Goal: Task Accomplishment & Management: Use online tool/utility

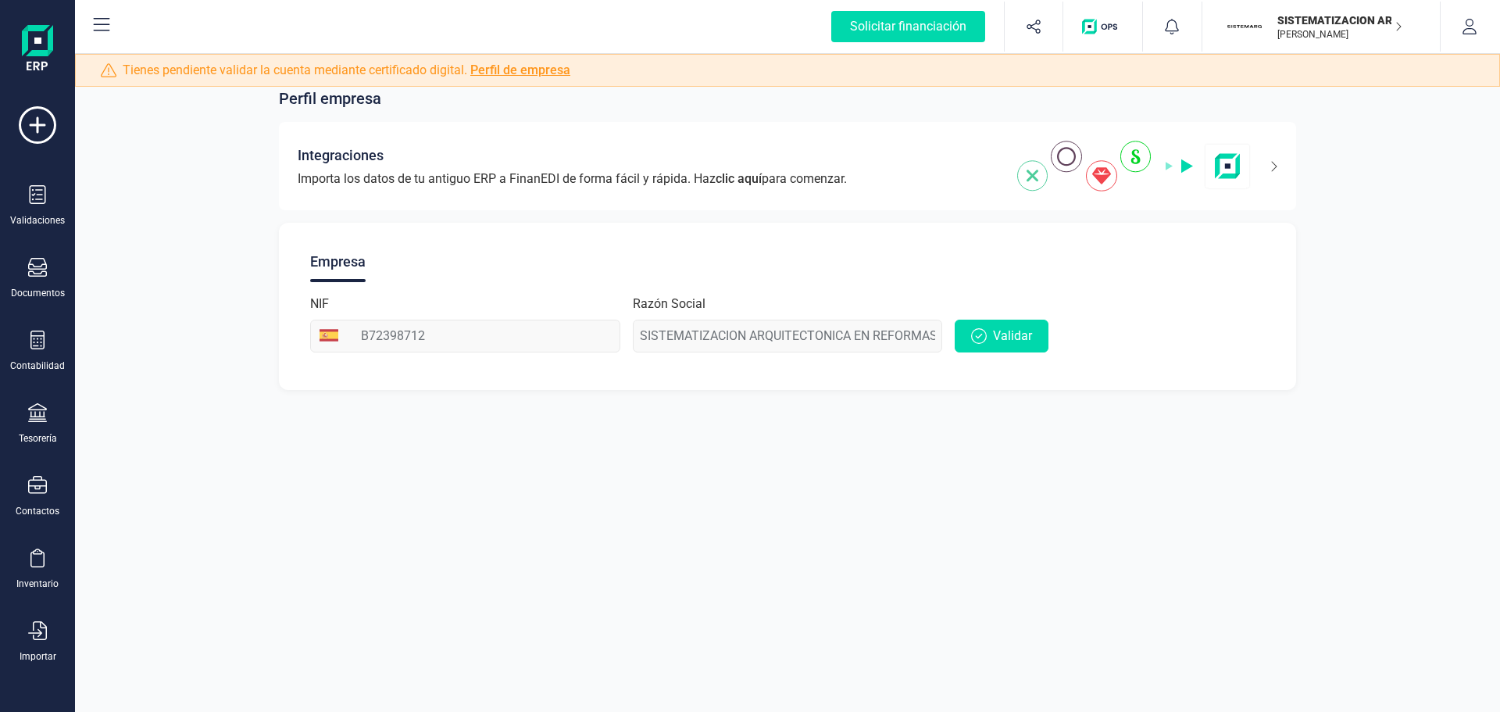
click at [35, 620] on div "Validaciones Documentos Documentos Presupuestos Pedidos Albaranes Facturas Fact…" at bounding box center [37, 426] width 62 height 641
click at [45, 627] on div "Importar" at bounding box center [37, 641] width 62 height 41
drag, startPoint x: 41, startPoint y: 656, endPoint x: 55, endPoint y: 653, distance: 14.4
click at [42, 656] on div "Importar" at bounding box center [38, 656] width 37 height 12
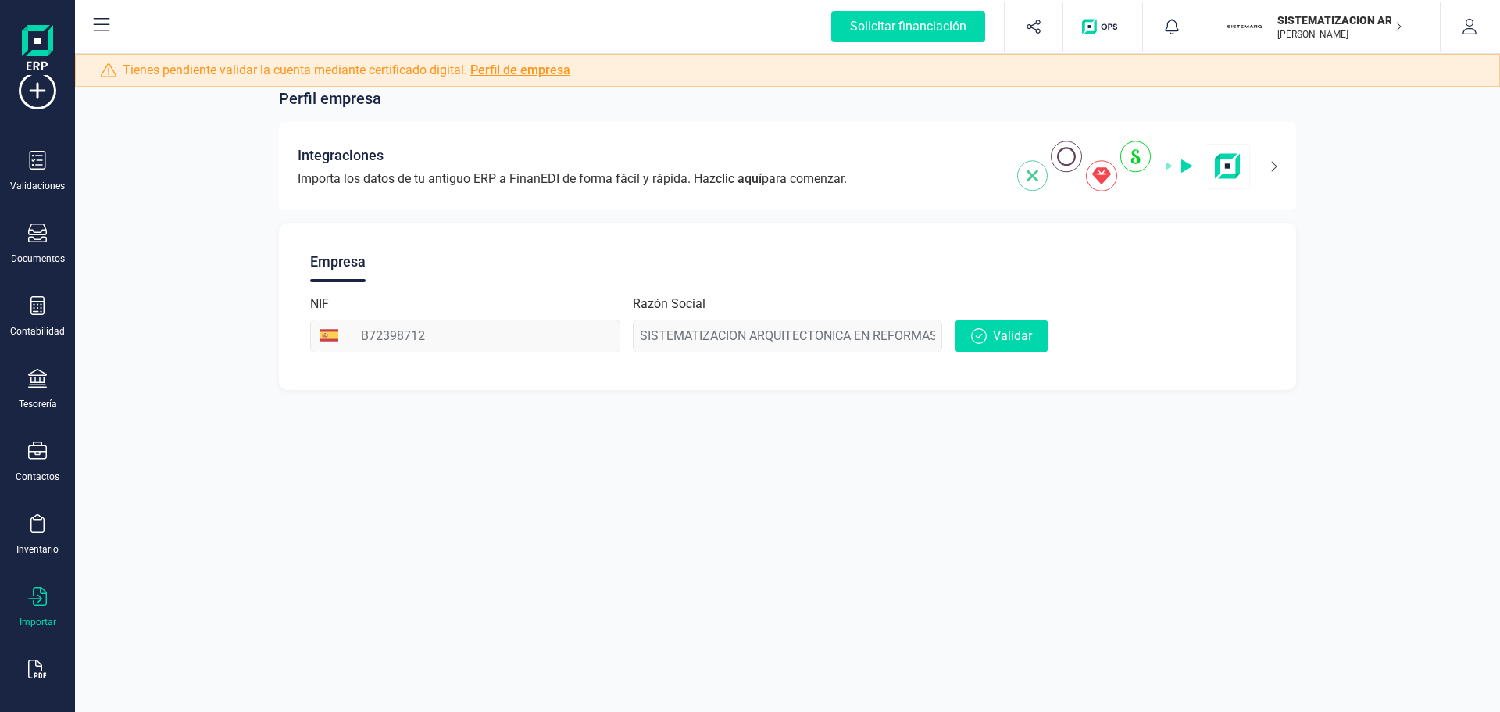
scroll to position [67, 0]
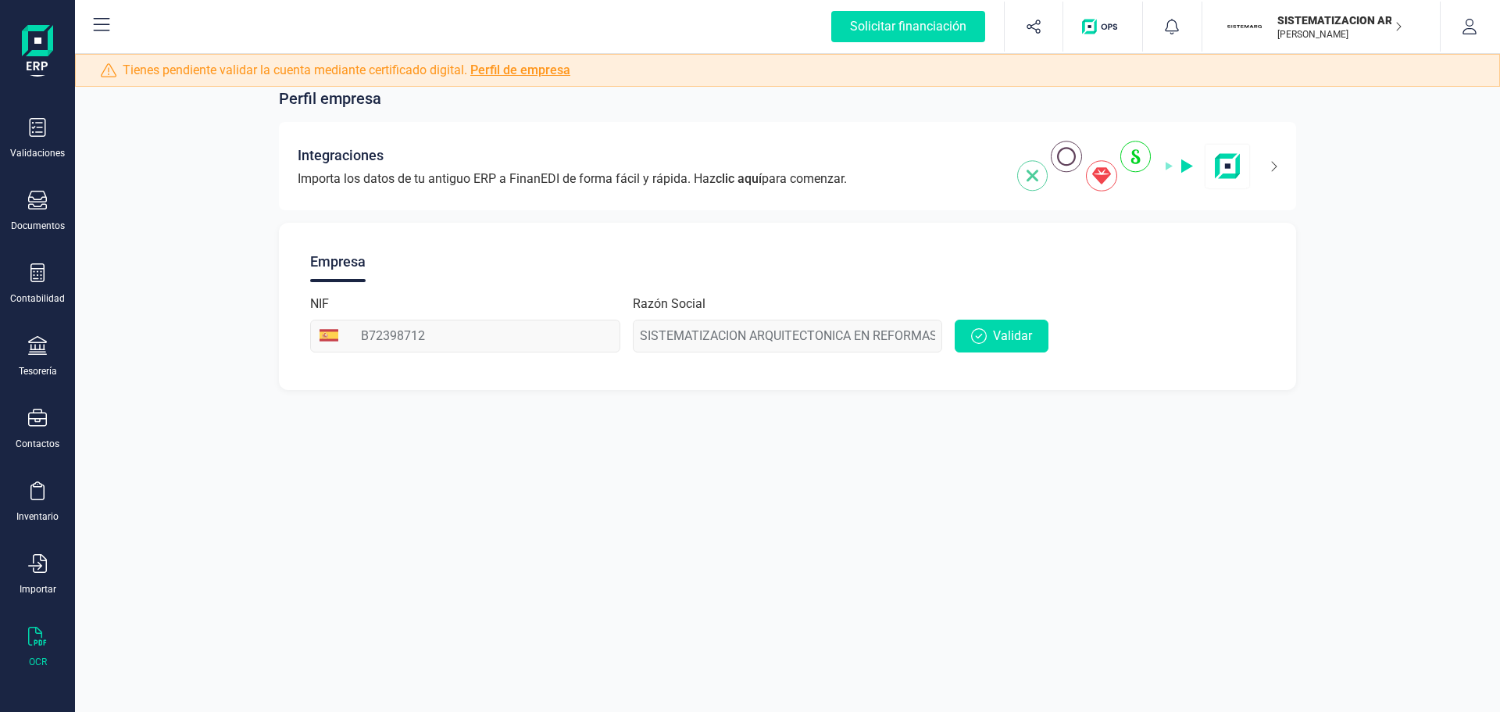
click at [41, 635] on icon at bounding box center [37, 636] width 19 height 19
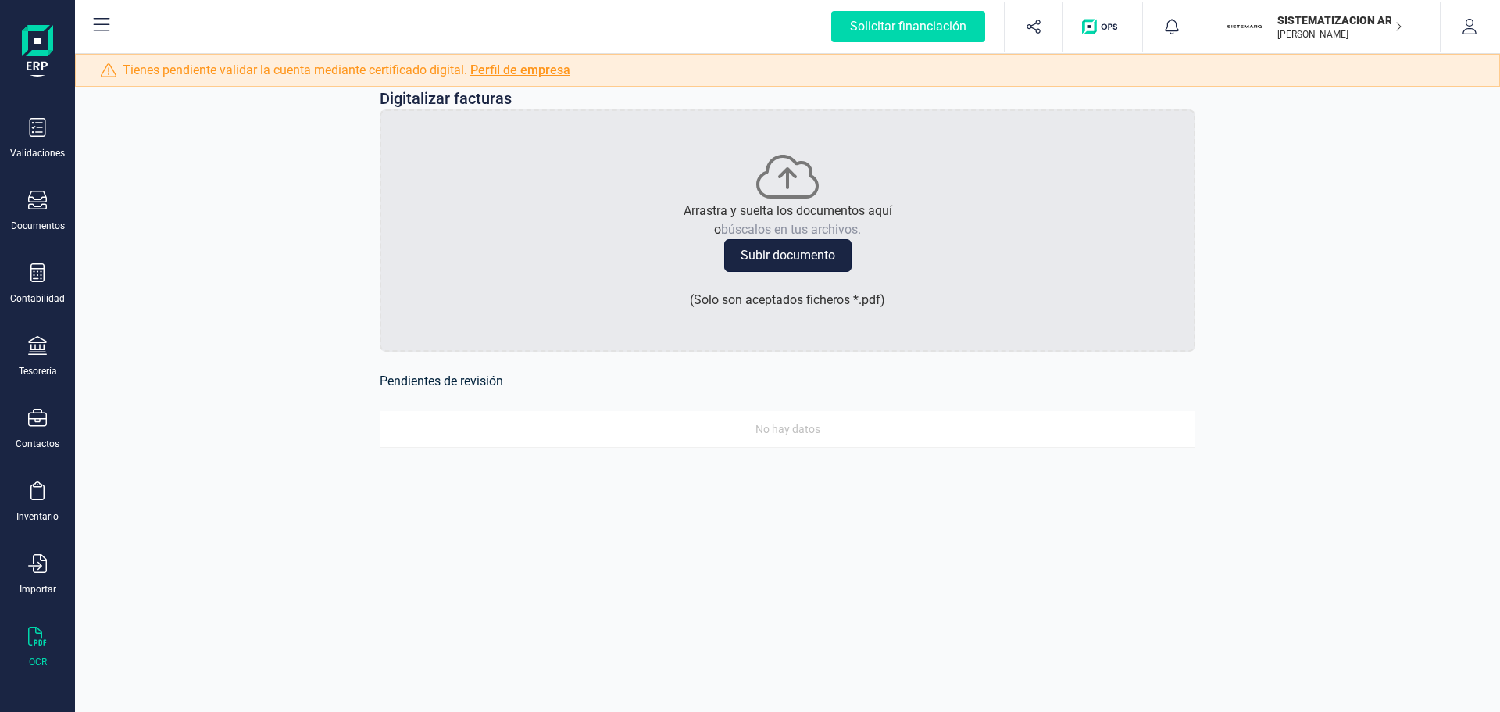
click at [752, 264] on button "Subir documento" at bounding box center [787, 255] width 127 height 33
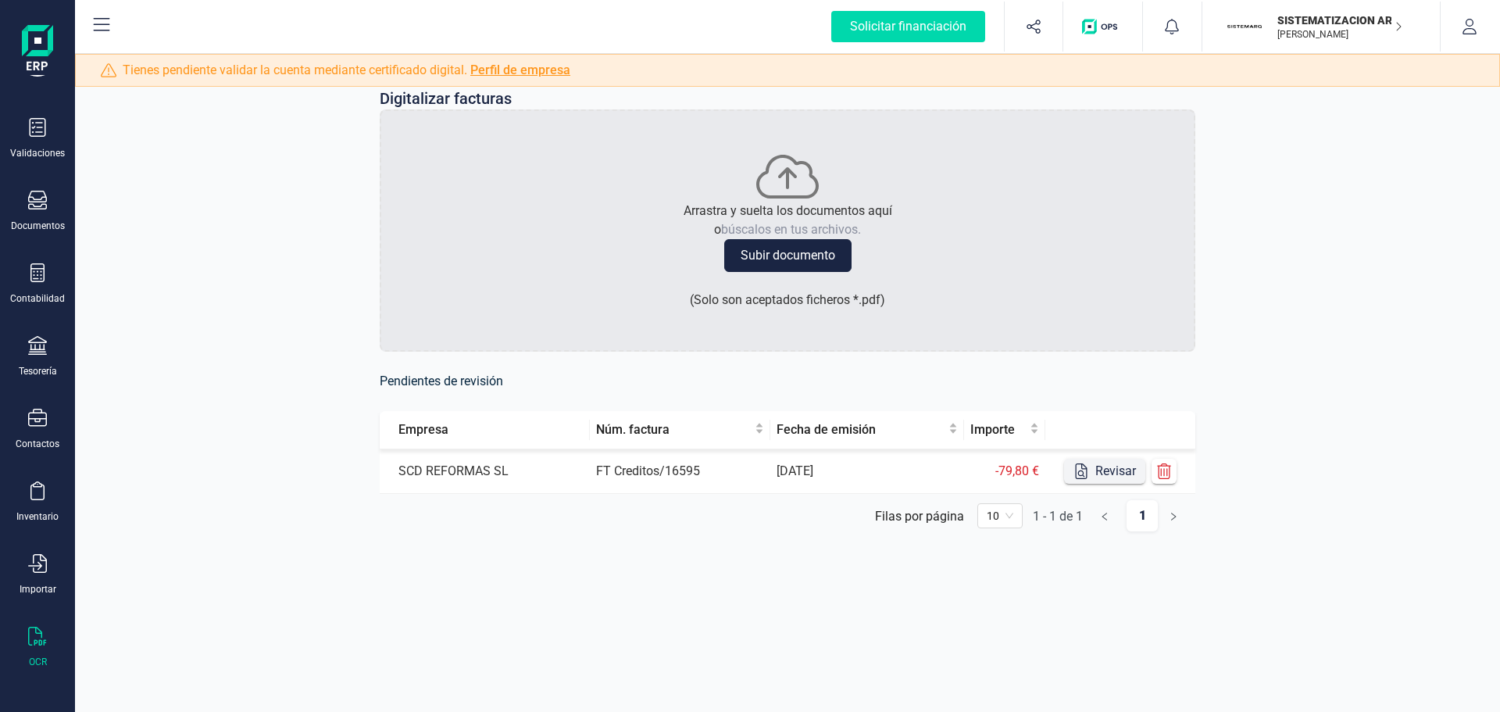
click at [1091, 462] on button "Revisar" at bounding box center [1104, 471] width 81 height 25
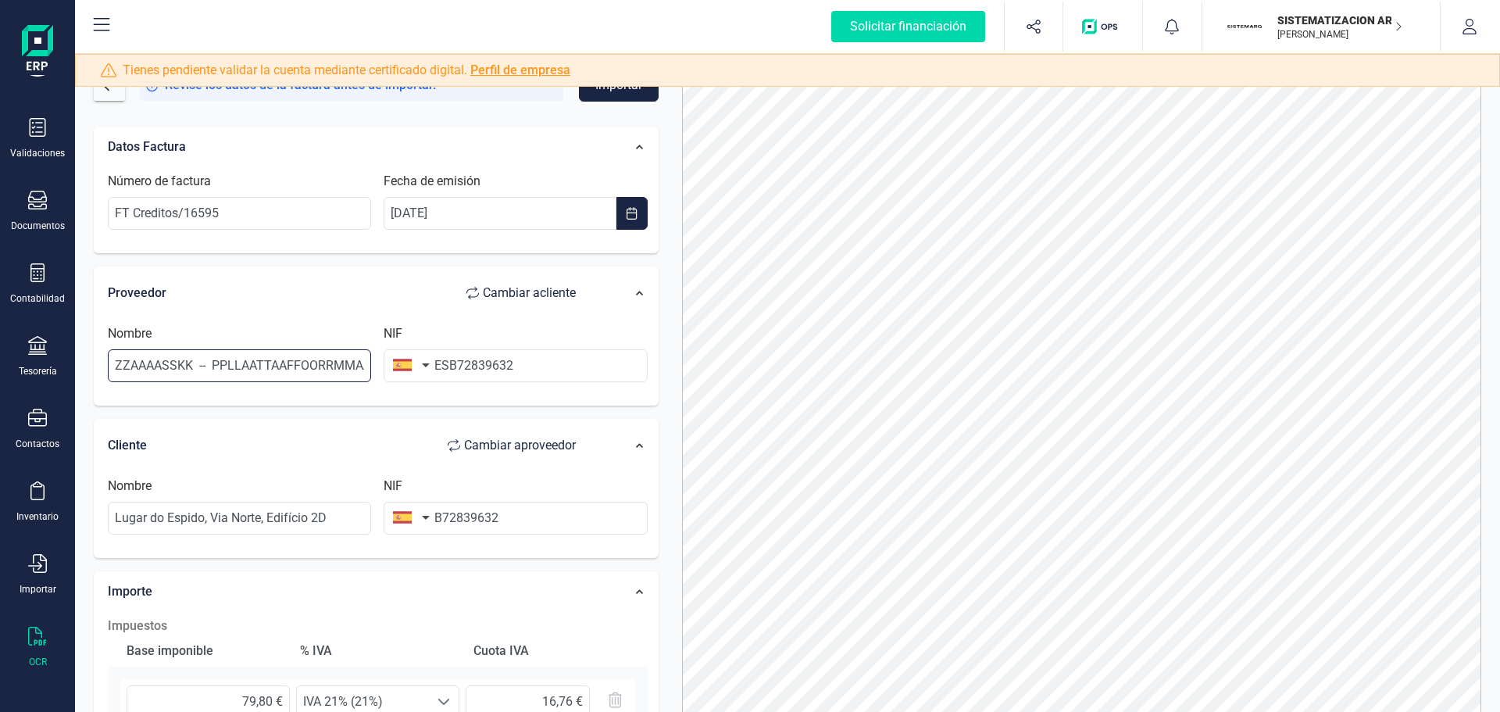
click at [309, 369] on input "ZZAAAASSKK -- PPLLAATTAAFFOORRMMAA DDIIGGIITTAALL,, SS..AA.." at bounding box center [239, 365] width 263 height 33
drag, startPoint x: 215, startPoint y: 362, endPoint x: 437, endPoint y: 369, distance: 222.0
click at [439, 369] on div "Nombre ZZAAAASSKK -- PPLLAATTAAFFOORRMMAA DDIIGGIITTAALL,, SS..AA.. NIF ESB7283…" at bounding box center [378, 359] width 552 height 70
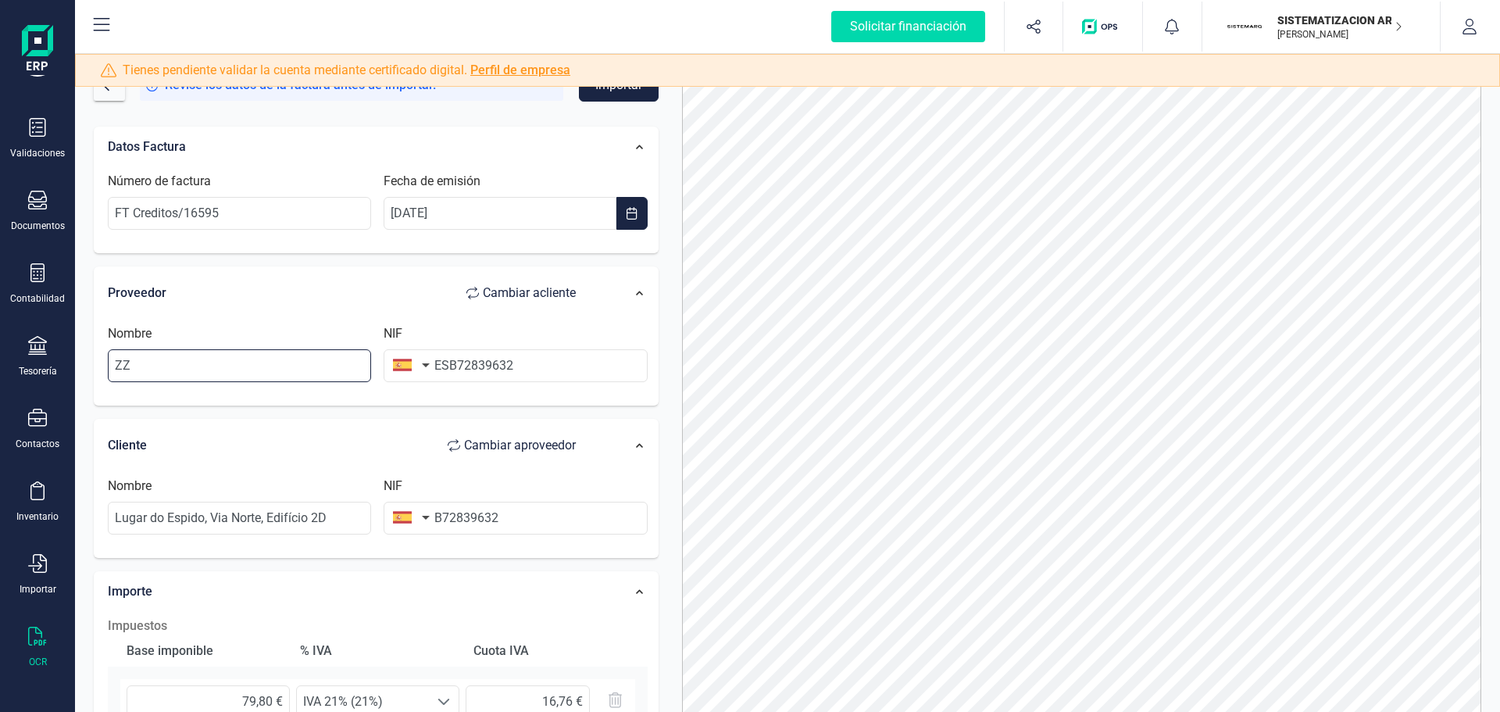
type input "Z"
type input "ZAASK PLATAFORMA DIGITAL SA"
drag, startPoint x: 447, startPoint y: 368, endPoint x: 436, endPoint y: 368, distance: 10.9
click at [436, 368] on input "ESB72839632" at bounding box center [515, 365] width 263 height 33
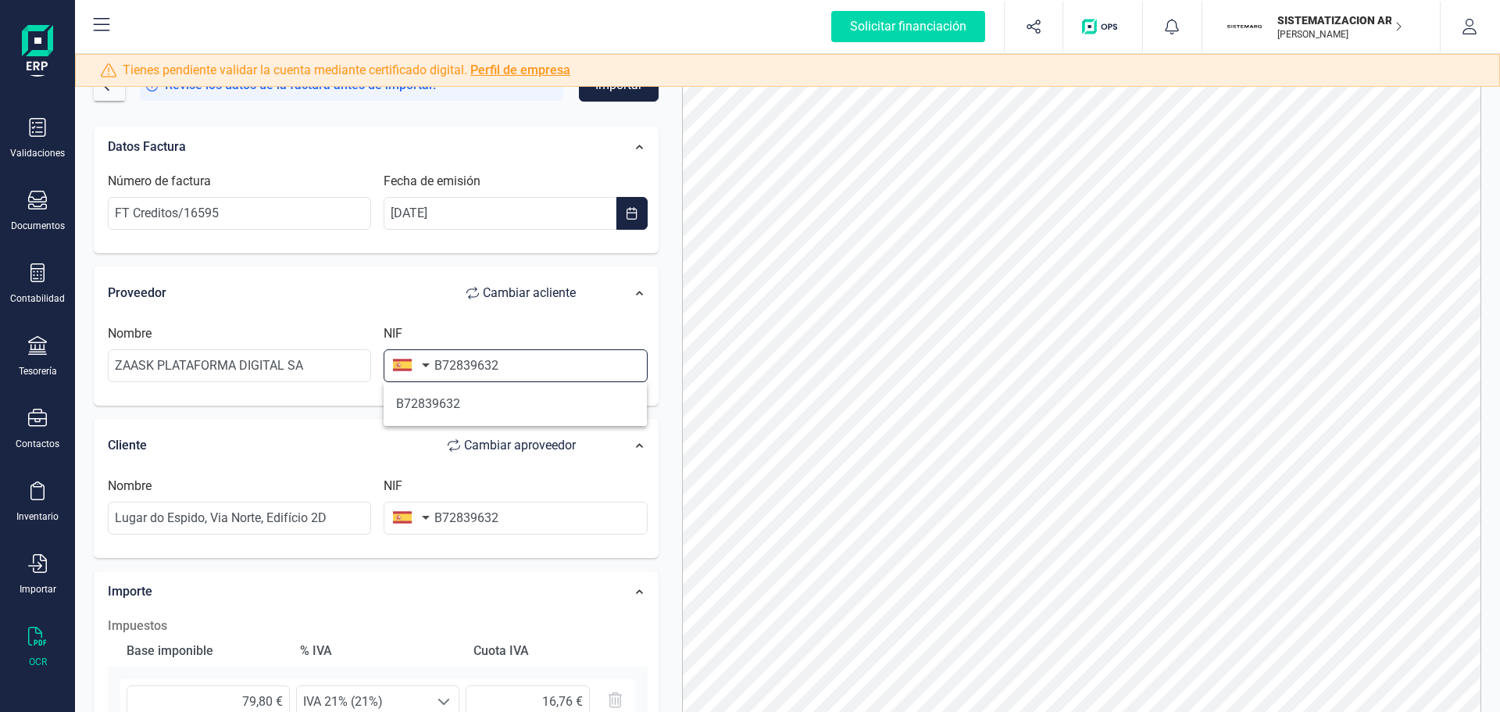
click at [526, 377] on input "B72839632" at bounding box center [515, 365] width 263 height 33
type input "B72839632"
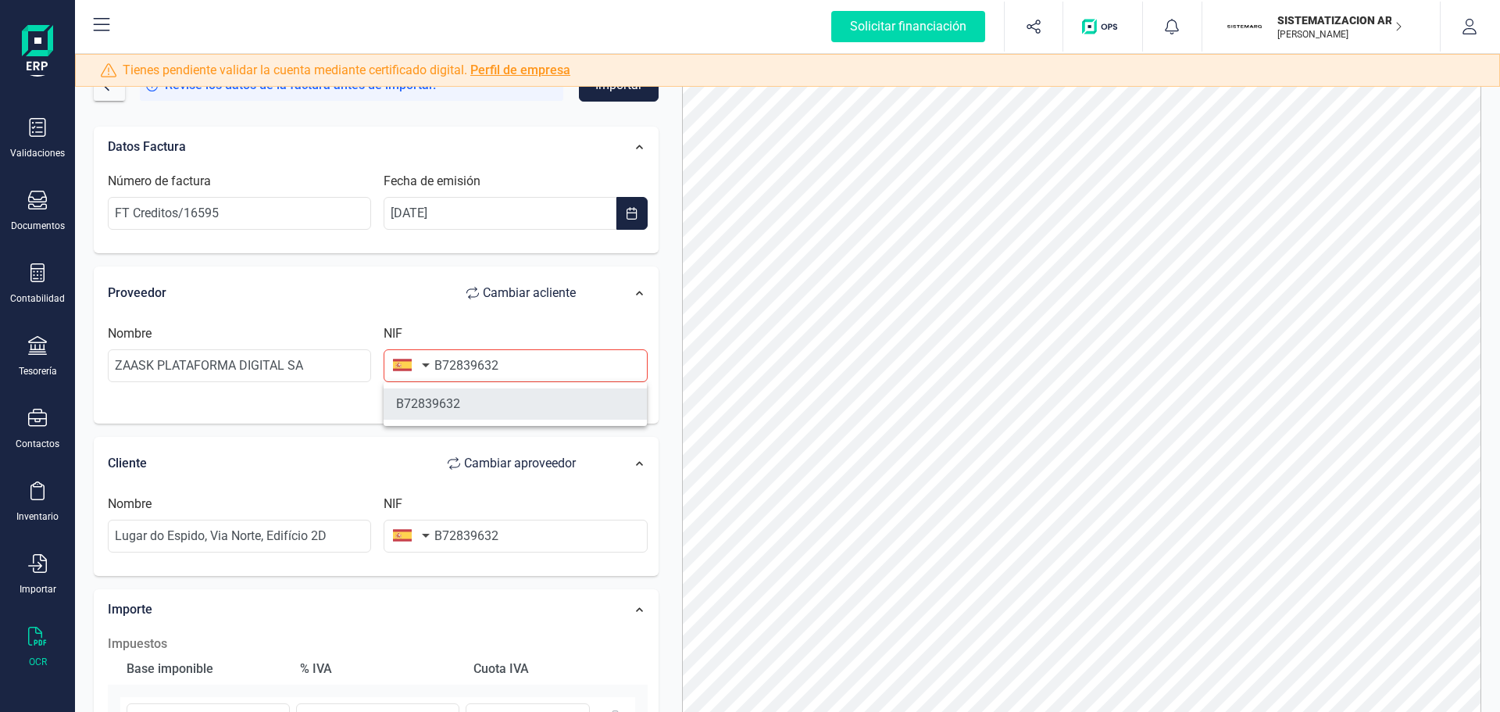
click at [515, 412] on li "B72839632" at bounding box center [515, 403] width 263 height 31
type input "SCD REFORMAS SL"
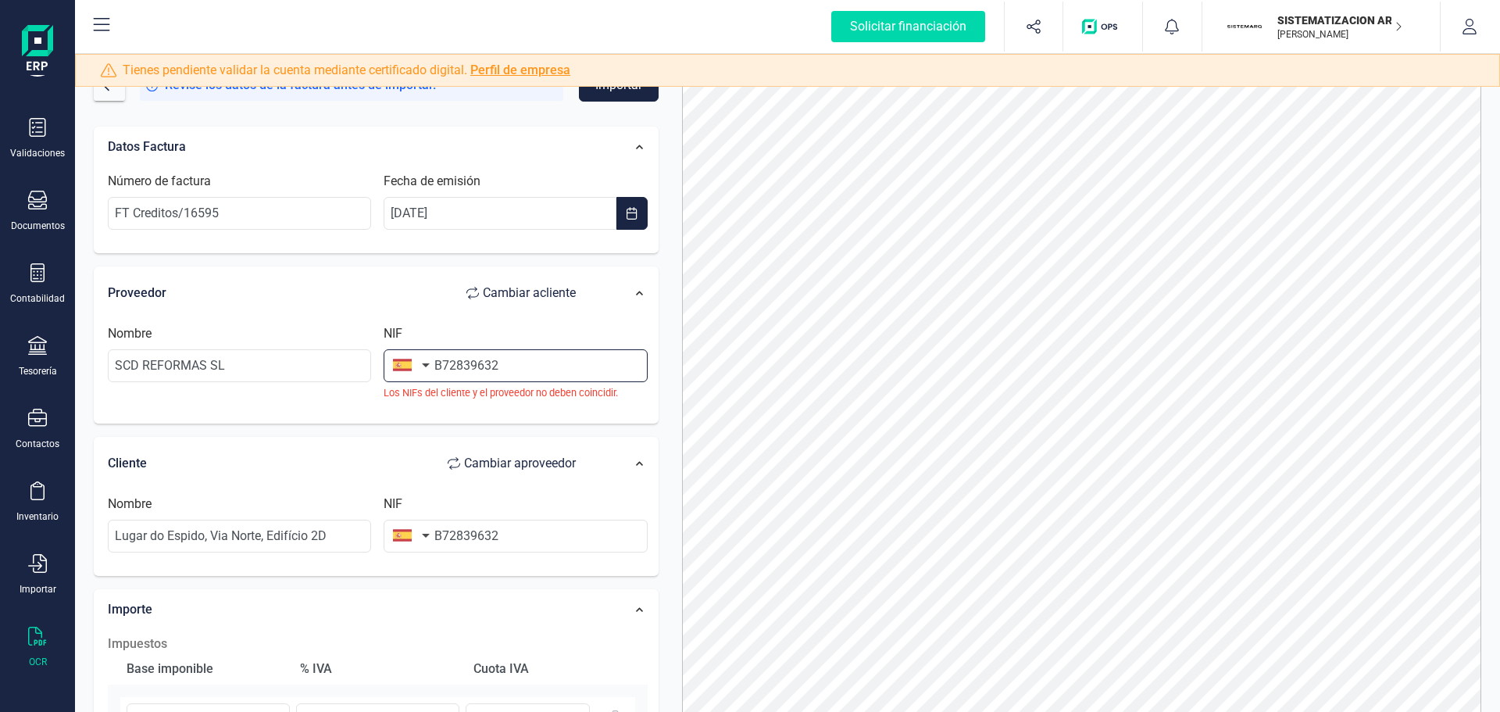
drag, startPoint x: 513, startPoint y: 366, endPoint x: 391, endPoint y: 370, distance: 121.9
click at [391, 370] on div "NIF B72839632 Los NIFs del cliente y el proveedor no deben coincidir." at bounding box center [515, 362] width 276 height 76
click at [543, 356] on input "text" at bounding box center [515, 365] width 263 height 33
paste input "Quocurre si mi inquilino no paga la renta Si tu inquilino no paga la renta en R…"
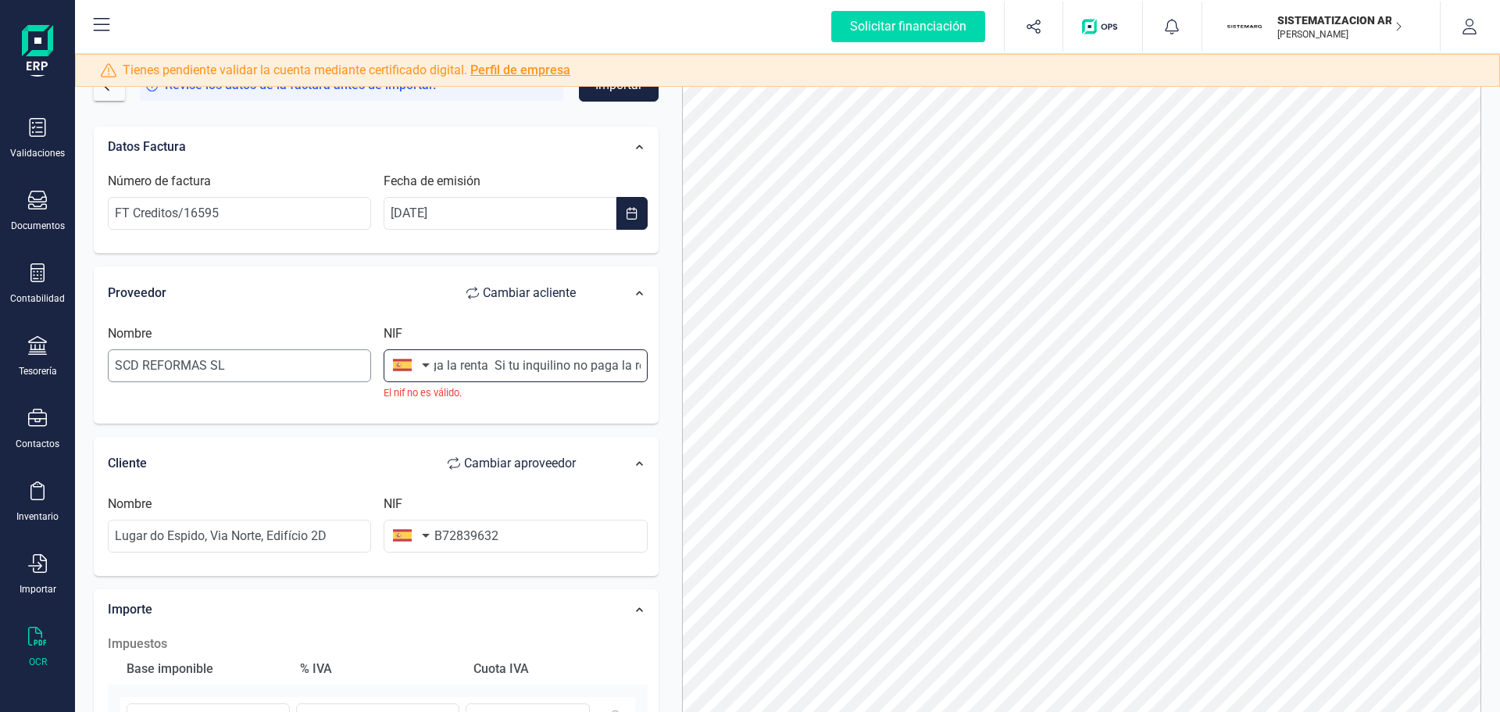
drag, startPoint x: 632, startPoint y: 375, endPoint x: 362, endPoint y: 380, distance: 270.4
click at [361, 380] on div "Nombre SCD REFORMAS SL NIF Quocurre si mi inquilino no paga la renta Si tu inqu…" at bounding box center [378, 368] width 552 height 88
type input "o"
drag, startPoint x: 513, startPoint y: 371, endPoint x: 434, endPoint y: 361, distance: 80.3
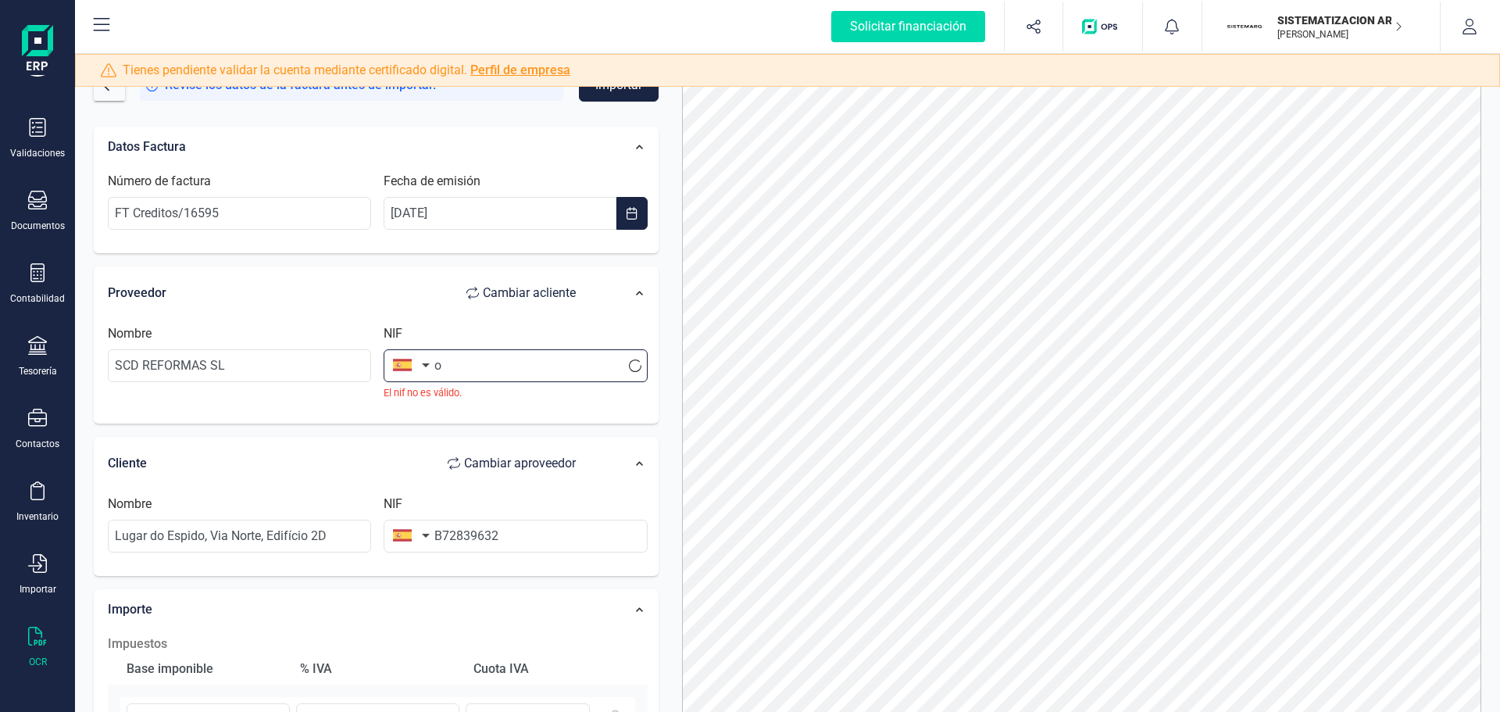
click at [434, 361] on input "o" at bounding box center [515, 365] width 263 height 33
click at [520, 355] on input "text" at bounding box center [515, 365] width 263 height 33
paste input "PT509984568"
type input "PT509984568"
click at [414, 373] on button "button" at bounding box center [408, 364] width 49 height 31
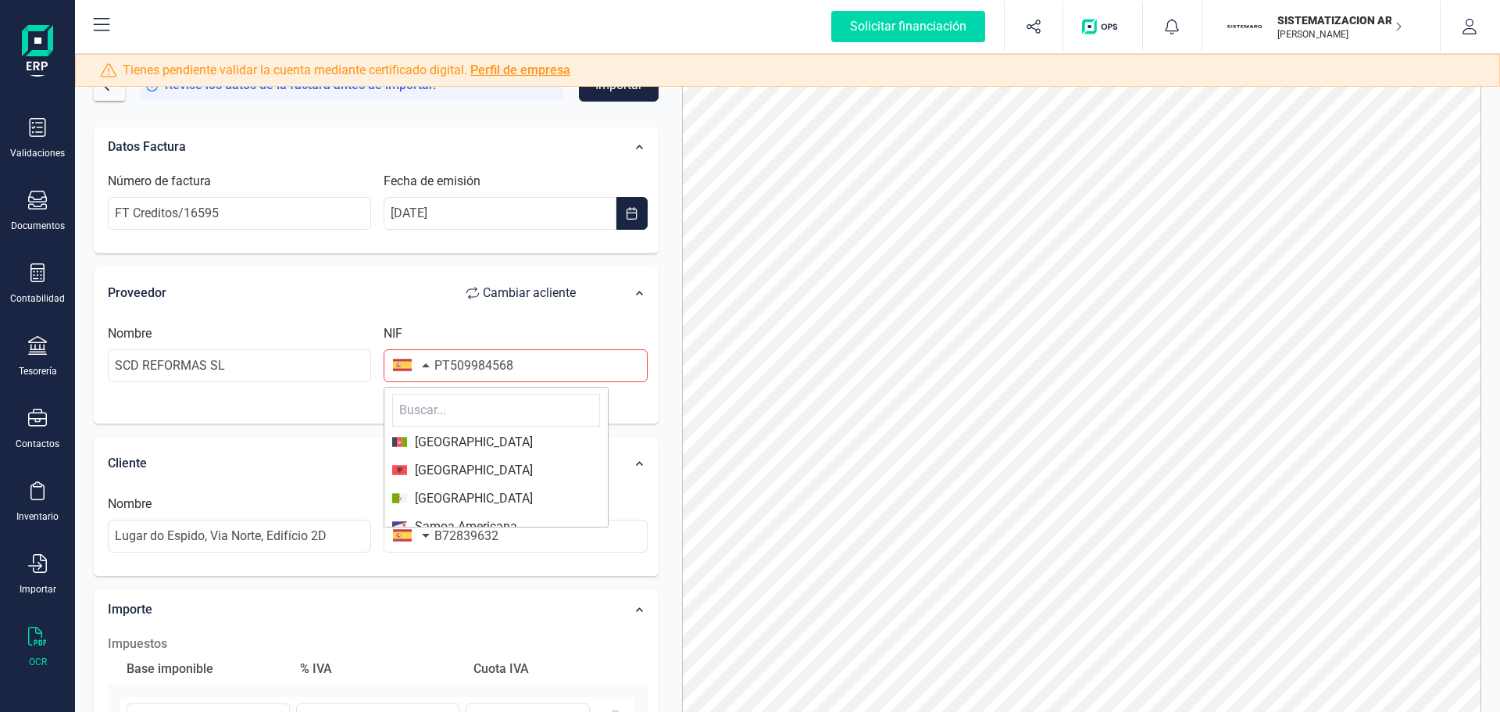
click at [480, 397] on input "text" at bounding box center [496, 410] width 208 height 33
type input "PT"
click at [472, 446] on span "[GEOGRAPHIC_DATA]" at bounding box center [496, 442] width 208 height 19
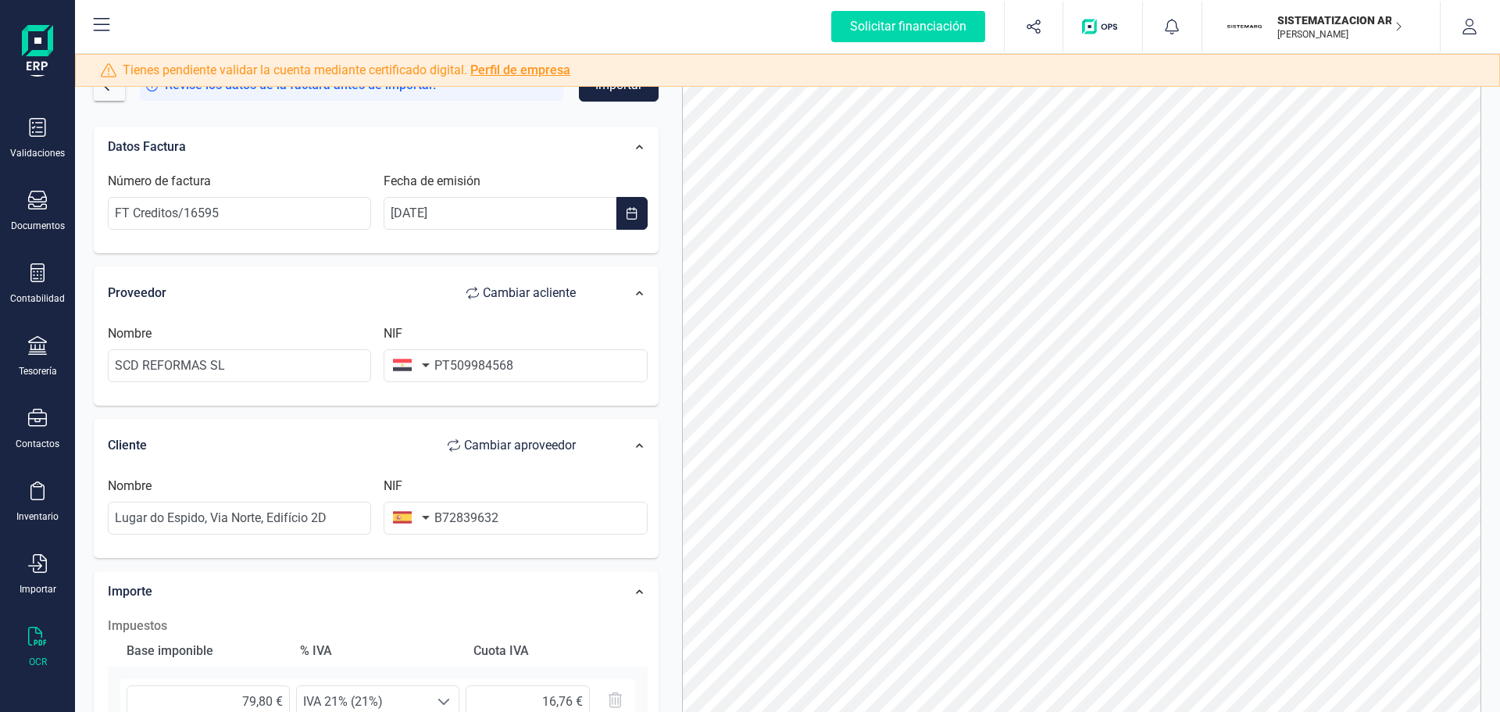
click at [426, 366] on button "button" at bounding box center [408, 364] width 49 height 31
click at [447, 399] on input "text" at bounding box center [496, 410] width 208 height 33
type input "portu"
click at [455, 437] on span "[GEOGRAPHIC_DATA]" at bounding box center [470, 442] width 126 height 19
drag, startPoint x: 352, startPoint y: 515, endPoint x: 62, endPoint y: 511, distance: 289.1
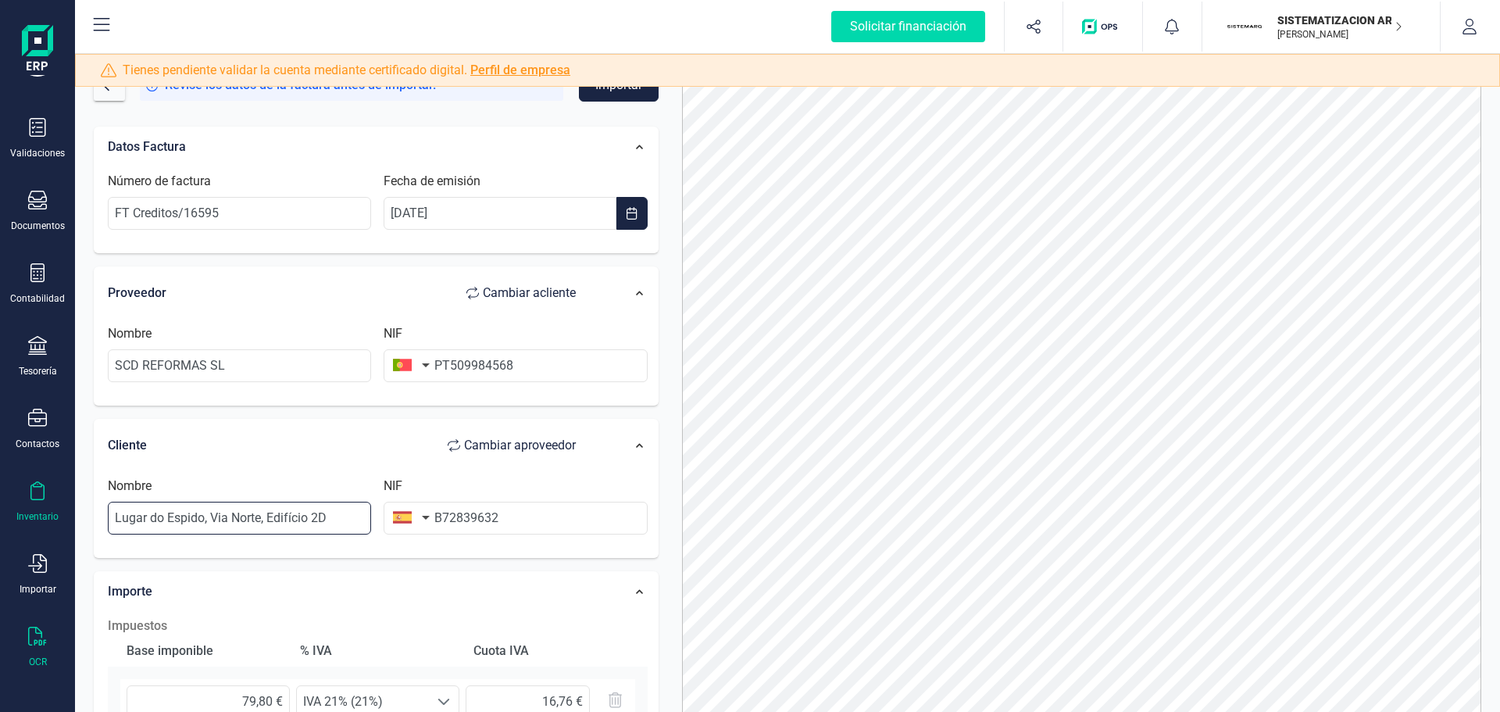
click at [62, 511] on div "Solicitar financiación Importaciones completadas 0 / 0 SISTEMATIZACION ARQUITEC…" at bounding box center [750, 356] width 1500 height 712
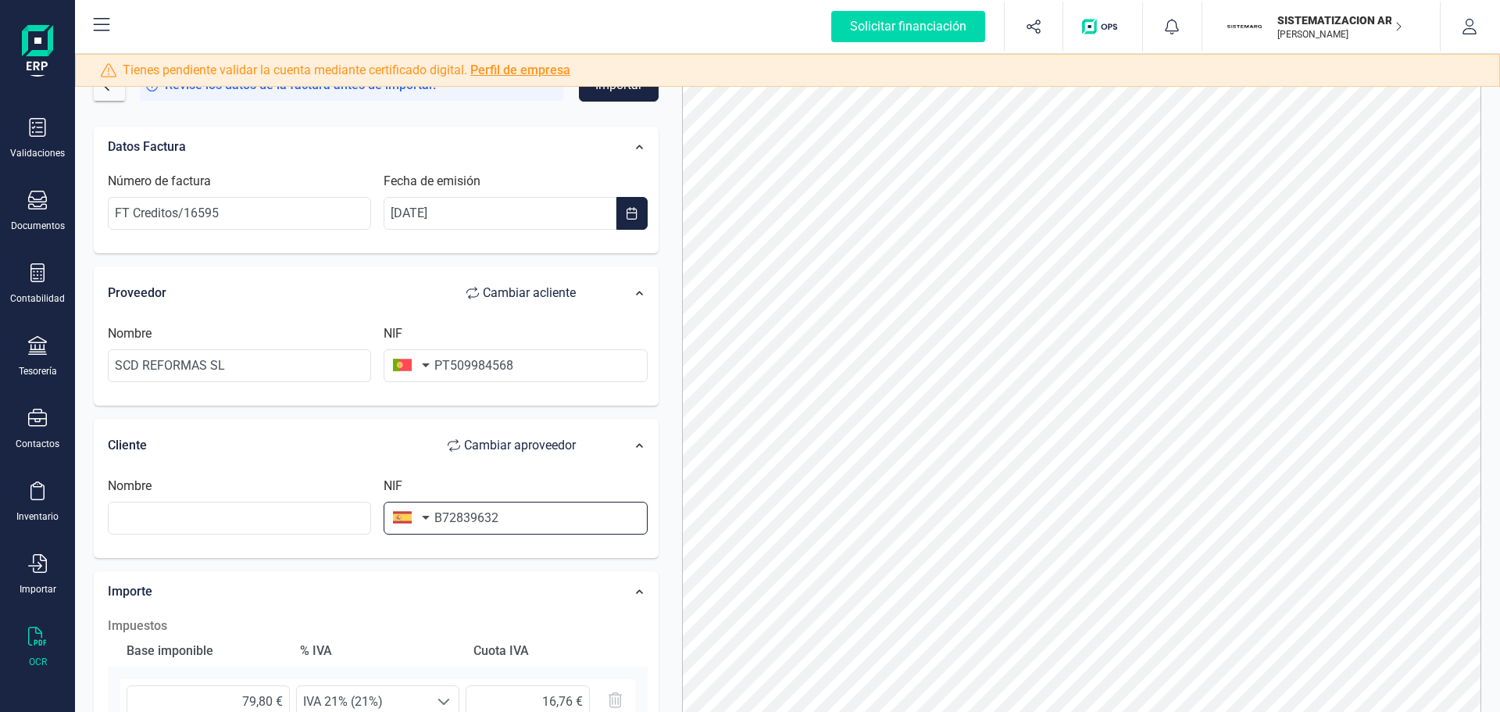
click at [514, 513] on input "B72839632" at bounding box center [515, 518] width 263 height 33
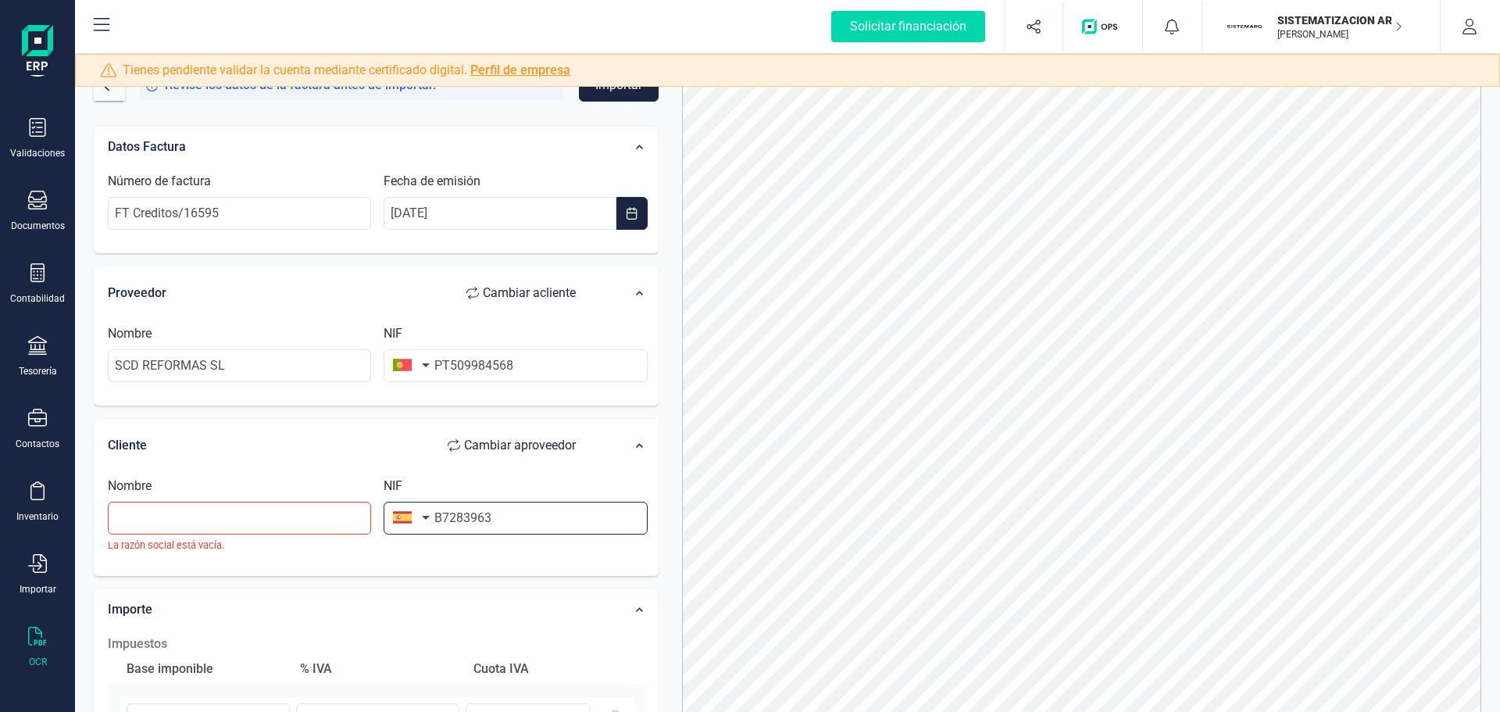
type input "B72839632"
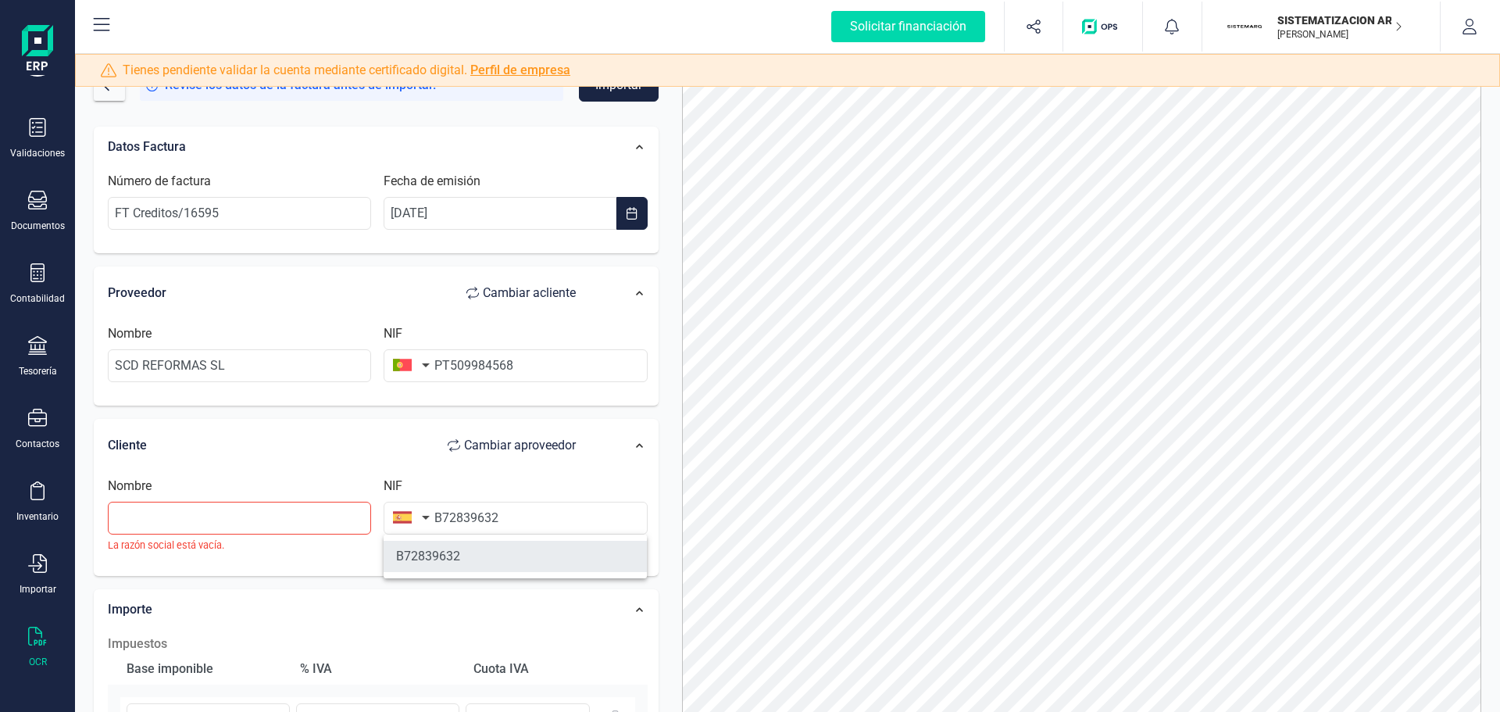
click at [501, 546] on li "B72839632" at bounding box center [515, 556] width 263 height 31
type input "SCD REFORMAS SL"
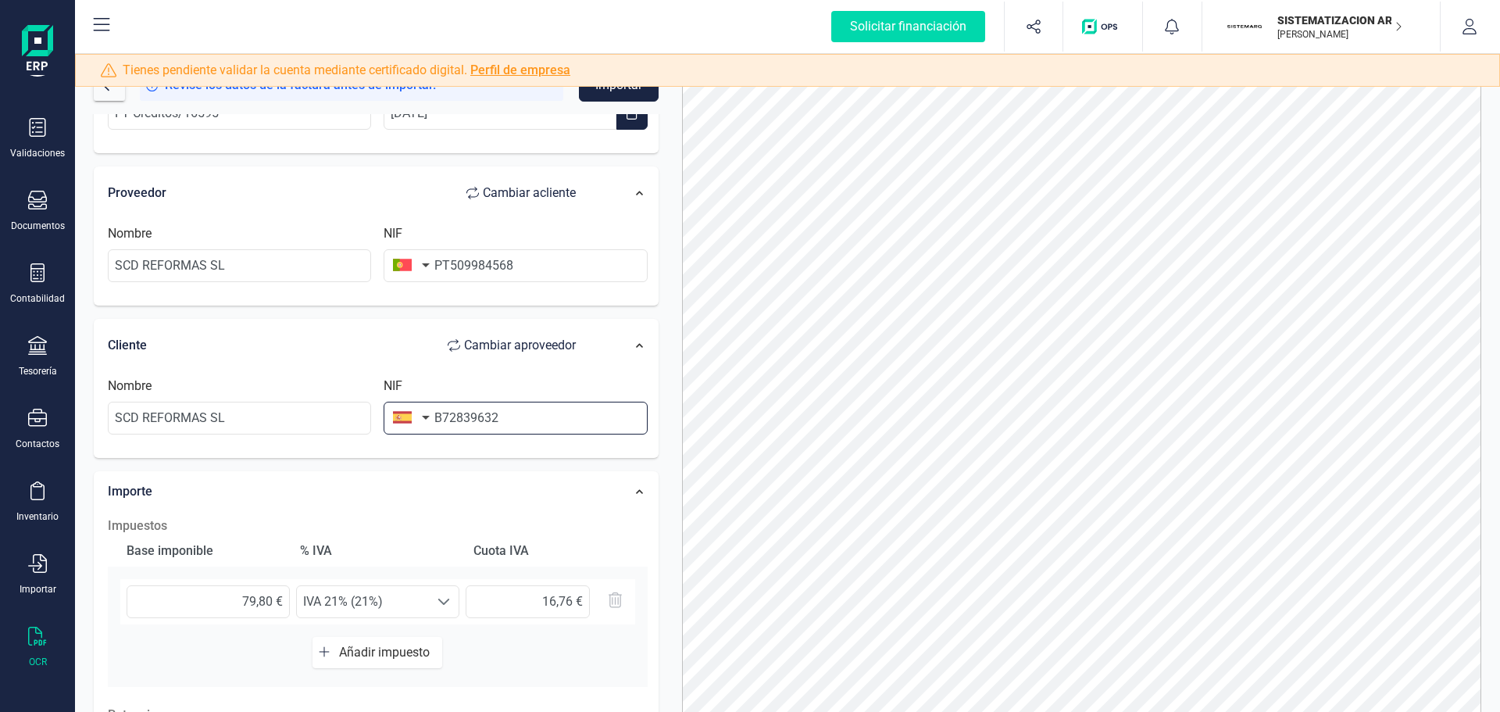
scroll to position [234, 0]
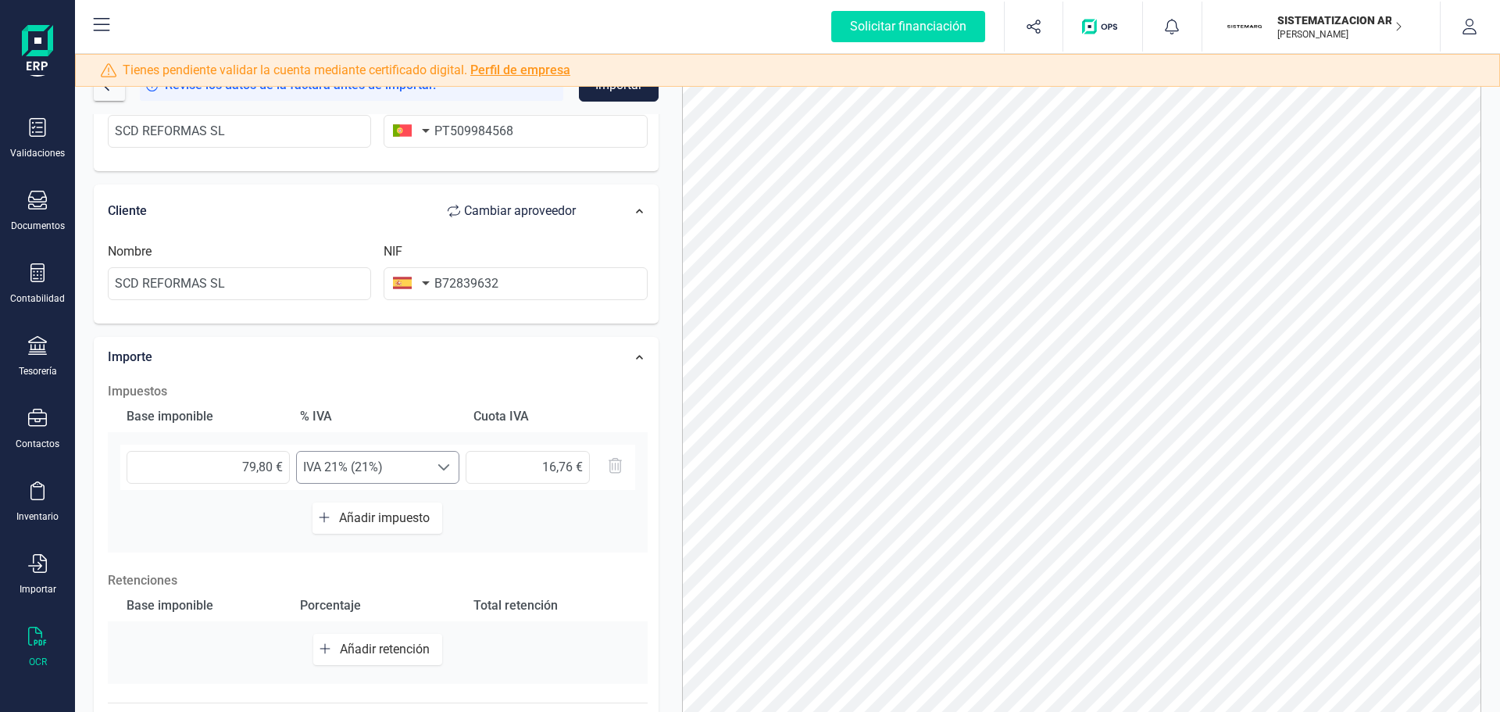
click at [419, 471] on span "IVA 21% (21%)" at bounding box center [363, 467] width 132 height 31
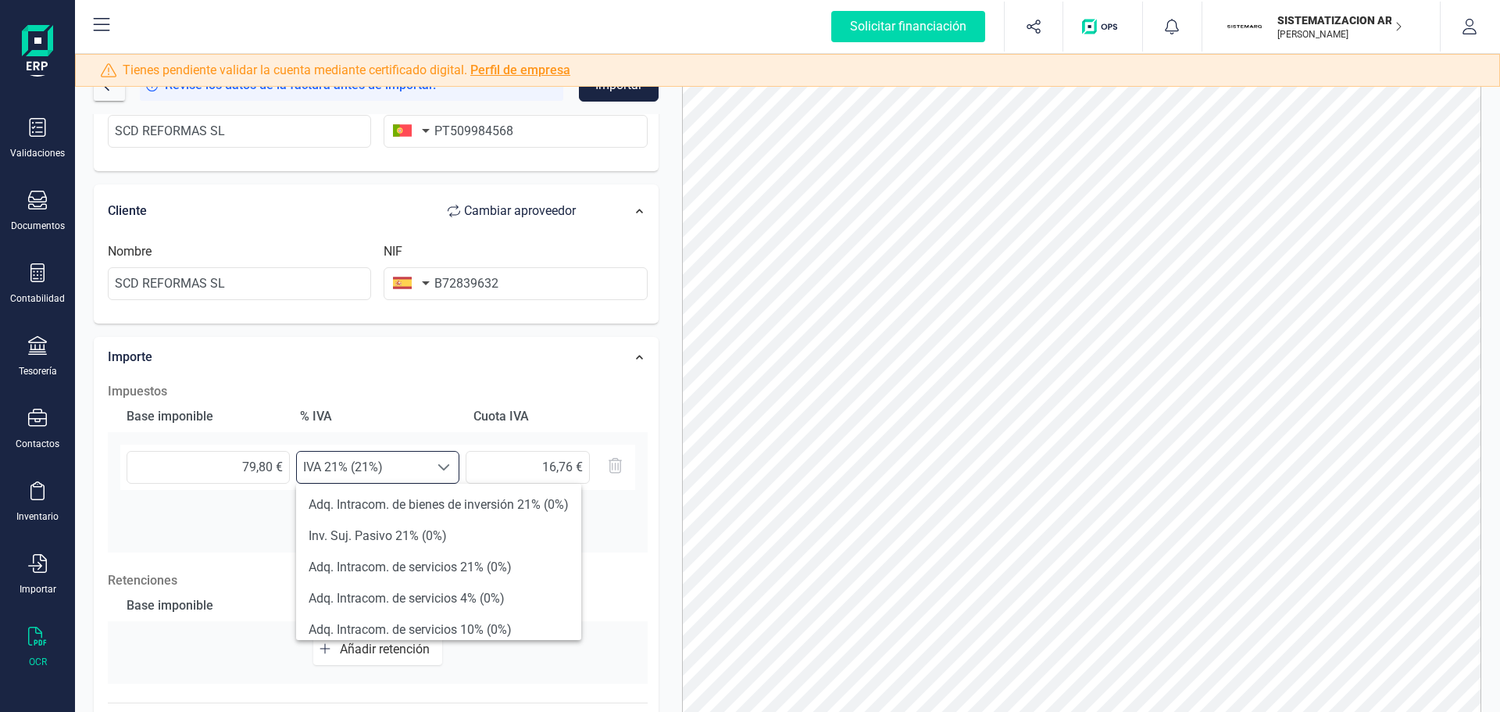
scroll to position [547, 0]
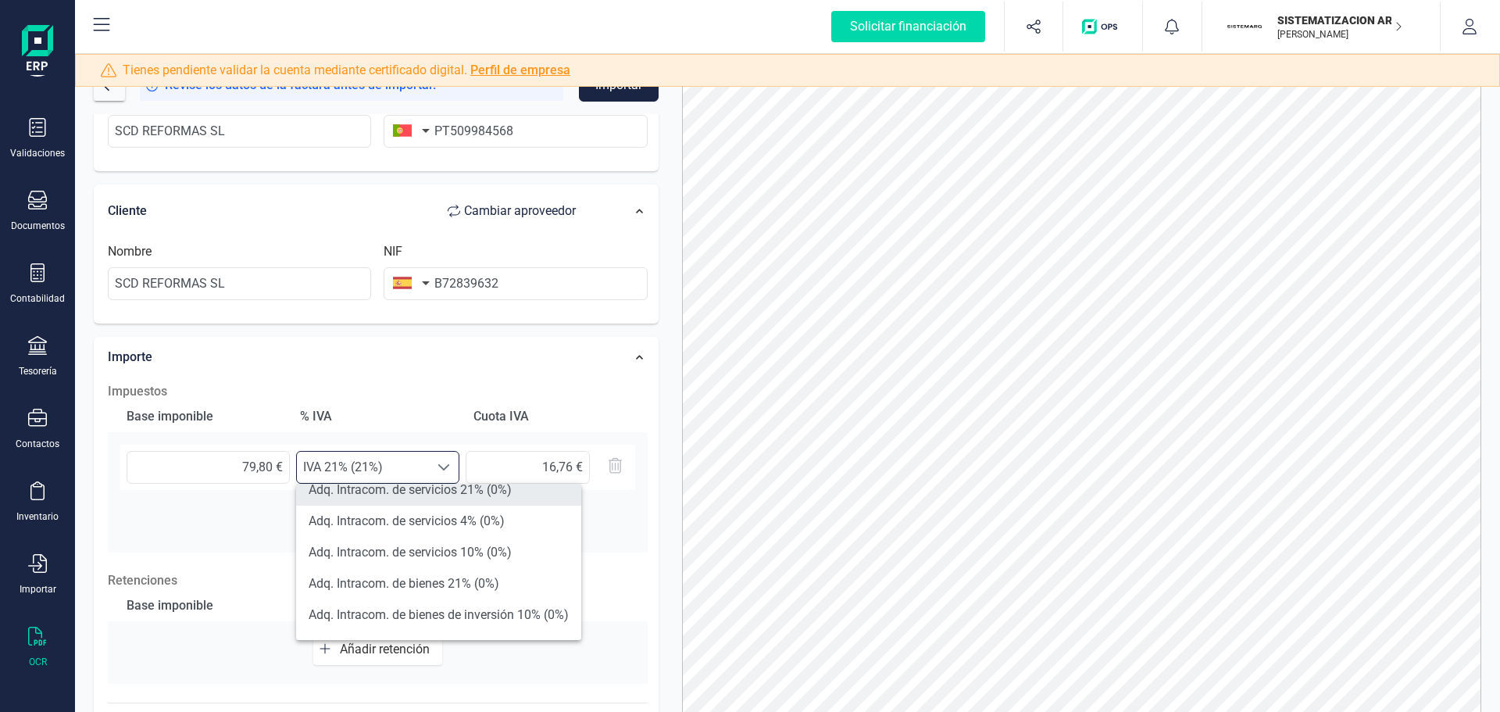
click at [438, 493] on li "Adq. Intracom. de servicios 21% (0%)" at bounding box center [438, 489] width 285 height 31
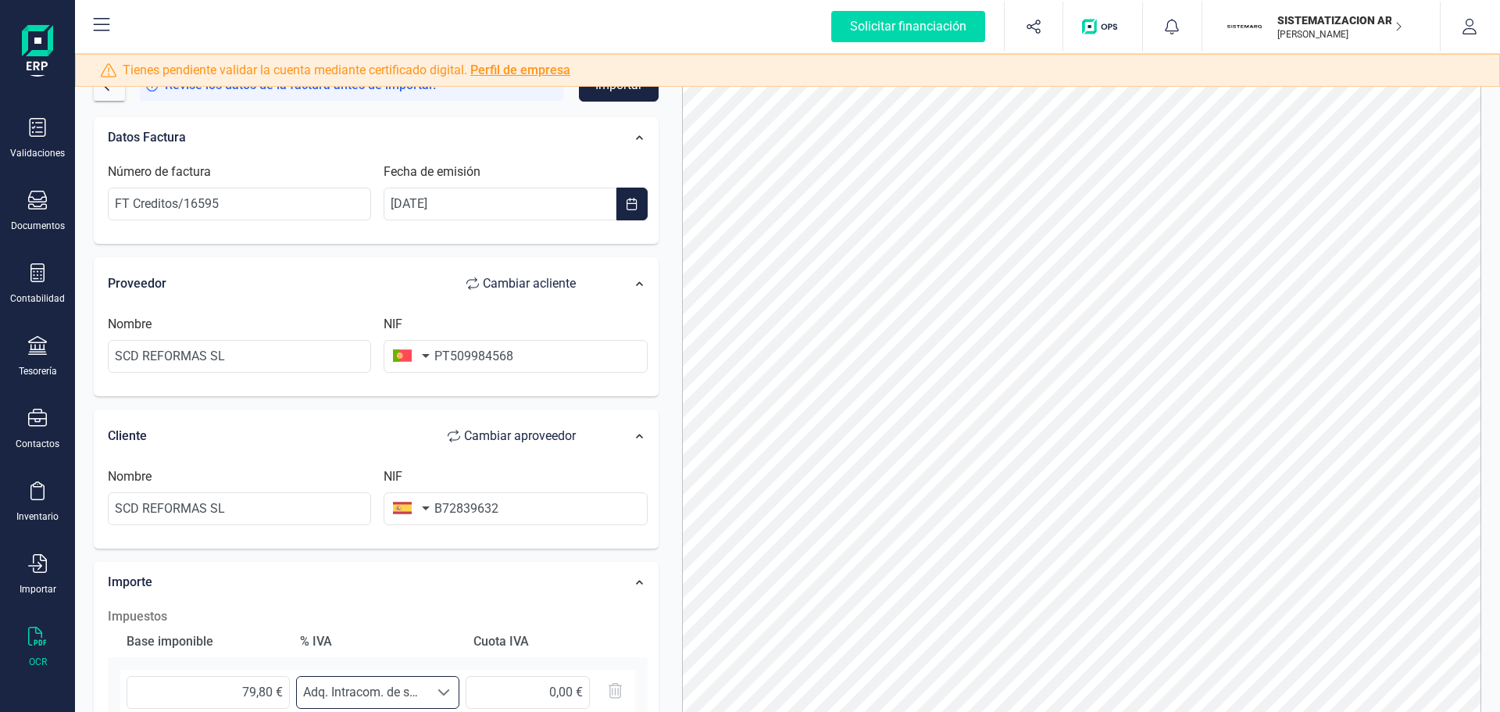
scroll to position [0, 0]
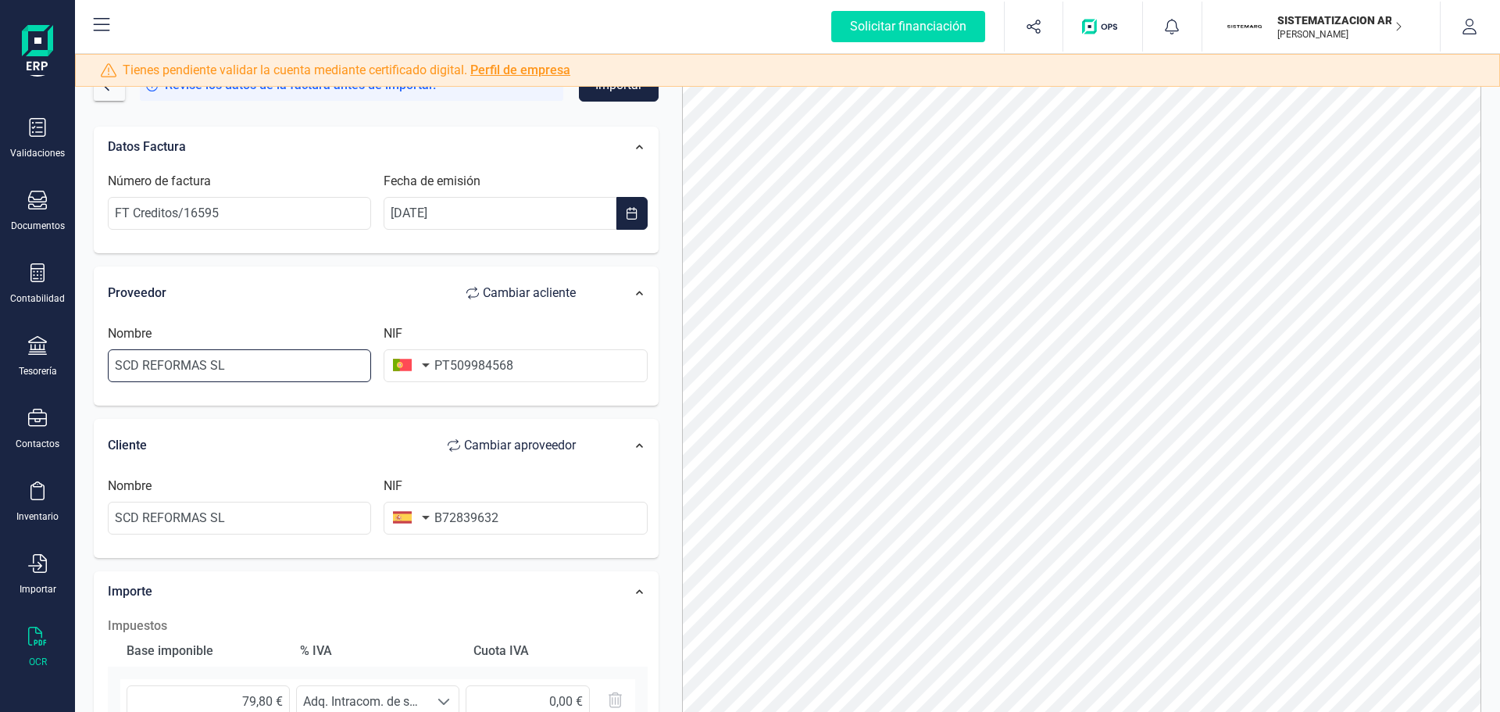
drag, startPoint x: 251, startPoint y: 361, endPoint x: 73, endPoint y: 357, distance: 178.2
click at [73, 357] on div "Solicitar financiación Importaciones completadas 0 / 0 SISTEMATIZACION ARQUITEC…" at bounding box center [750, 356] width 1500 height 712
type input "ZAASK PLATAFORMA DIGITAL SA"
click at [287, 218] on input "FT Creditos/16595" at bounding box center [239, 213] width 263 height 33
click at [605, 98] on button "Importar" at bounding box center [619, 85] width 80 height 33
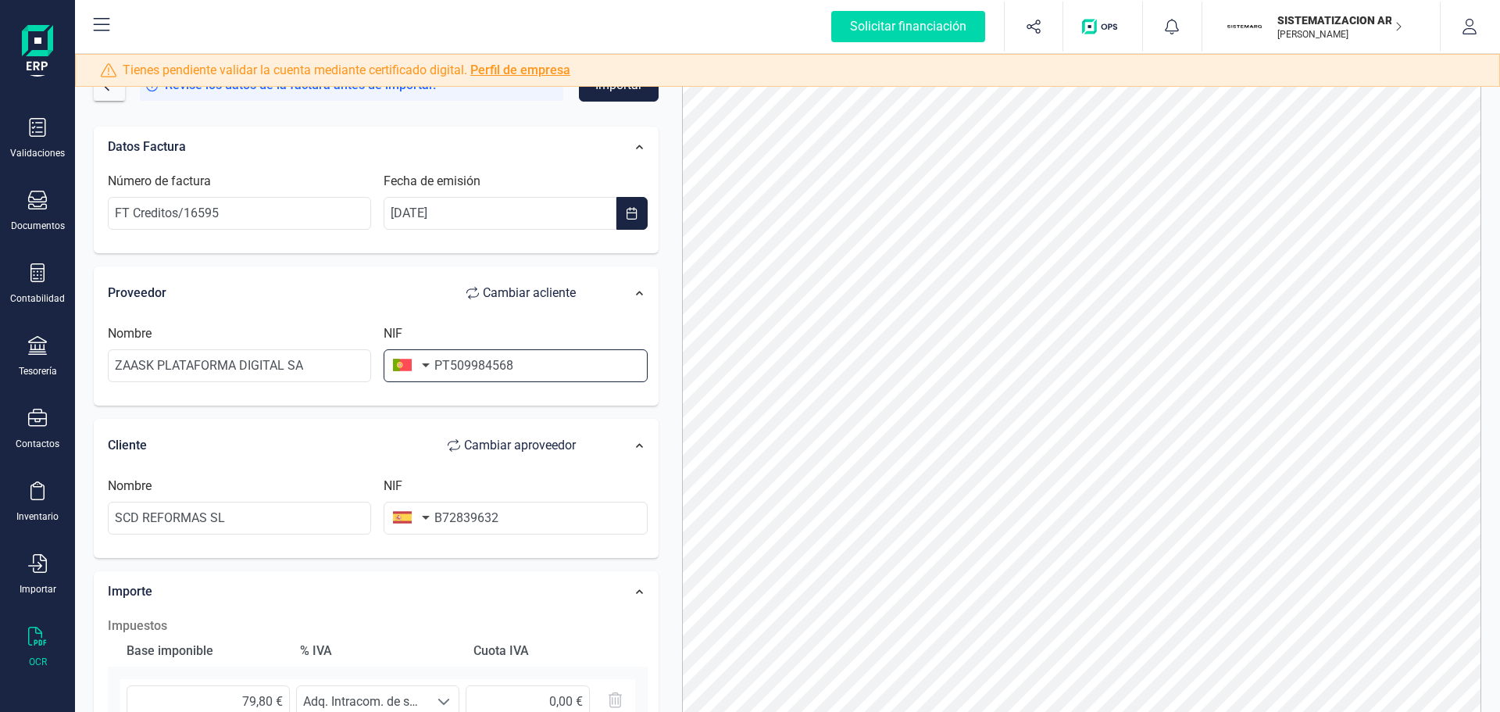
drag, startPoint x: 448, startPoint y: 370, endPoint x: 425, endPoint y: 370, distance: 23.5
click at [425, 370] on div "NIF PT509984568" at bounding box center [515, 353] width 276 height 58
type input "509984568"
click at [600, 92] on button "Importar" at bounding box center [619, 85] width 80 height 33
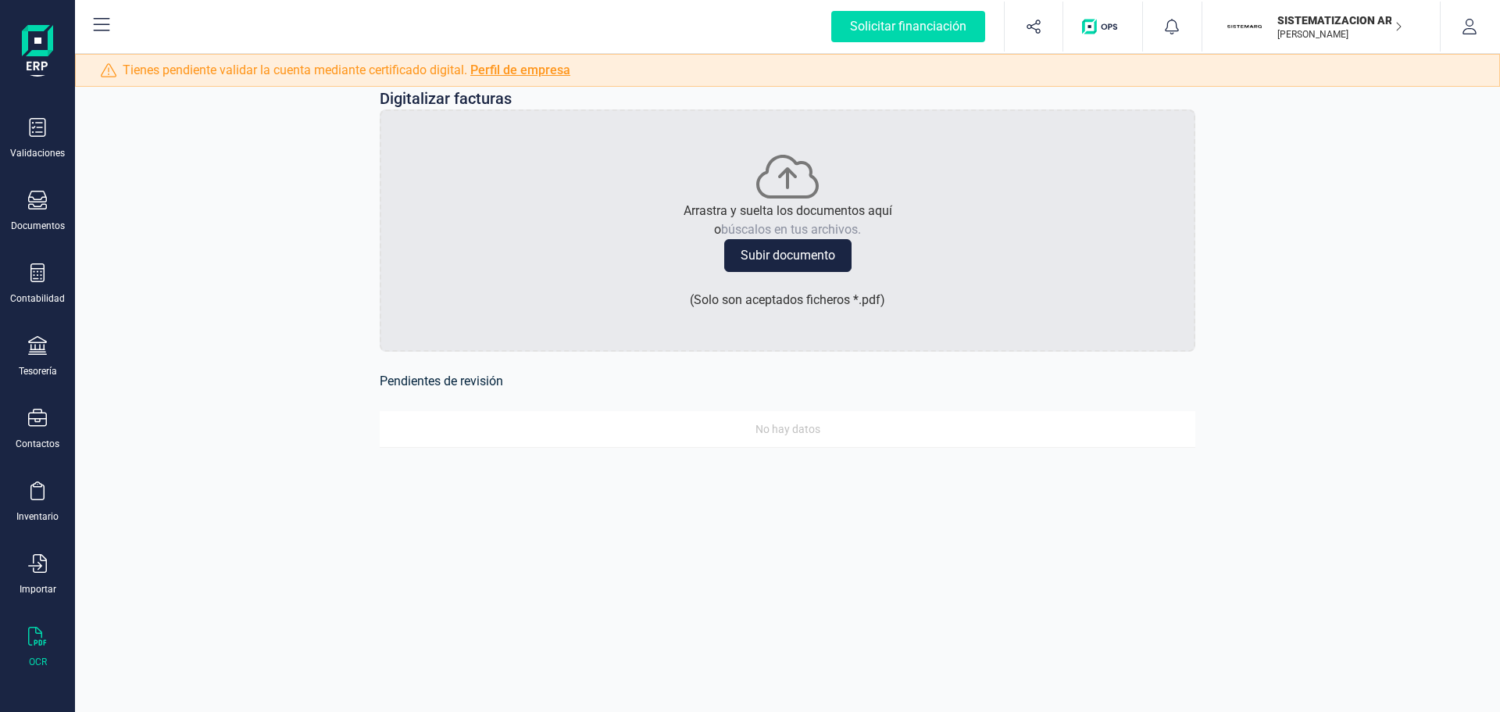
click at [1395, 23] on icon "button" at bounding box center [1399, 26] width 8 height 12
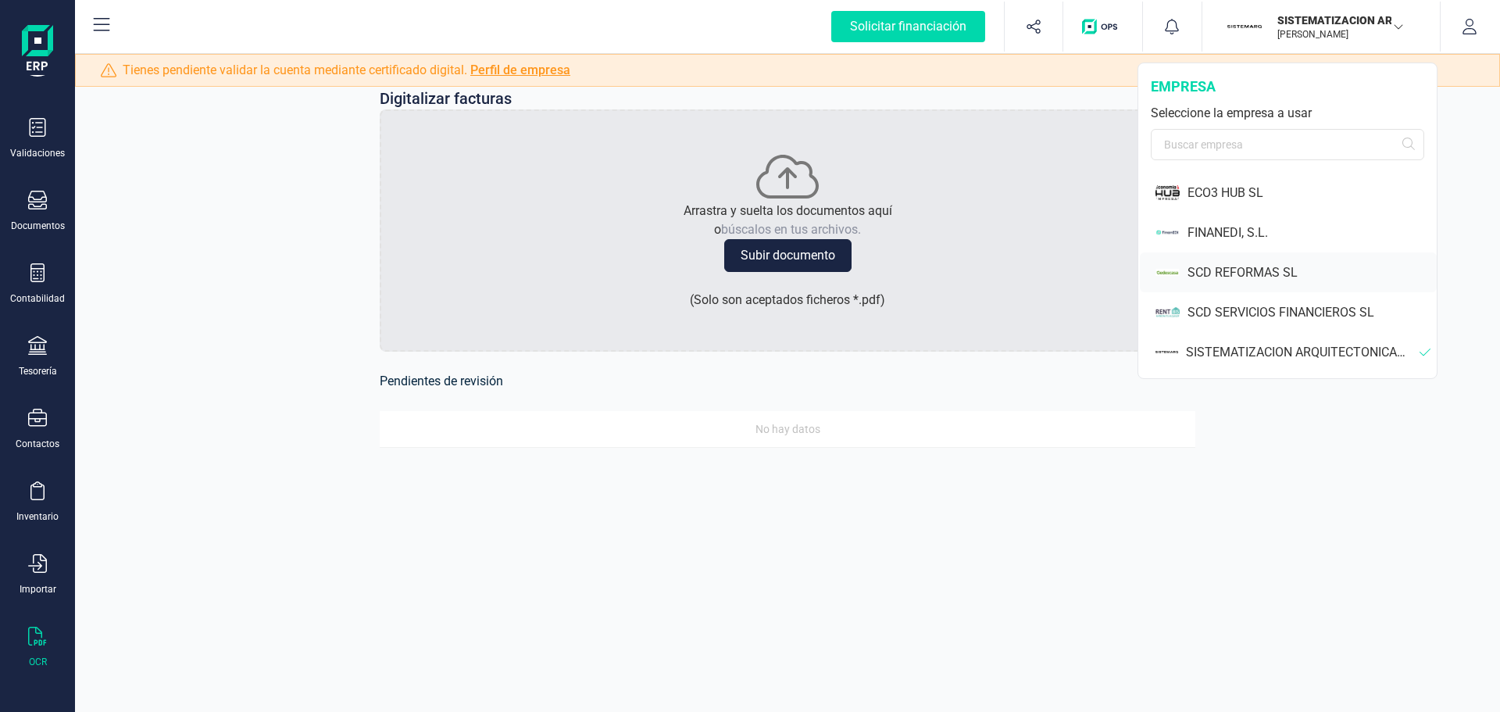
click at [1298, 270] on div "SCD REFORMAS SL" at bounding box center [1311, 272] width 249 height 19
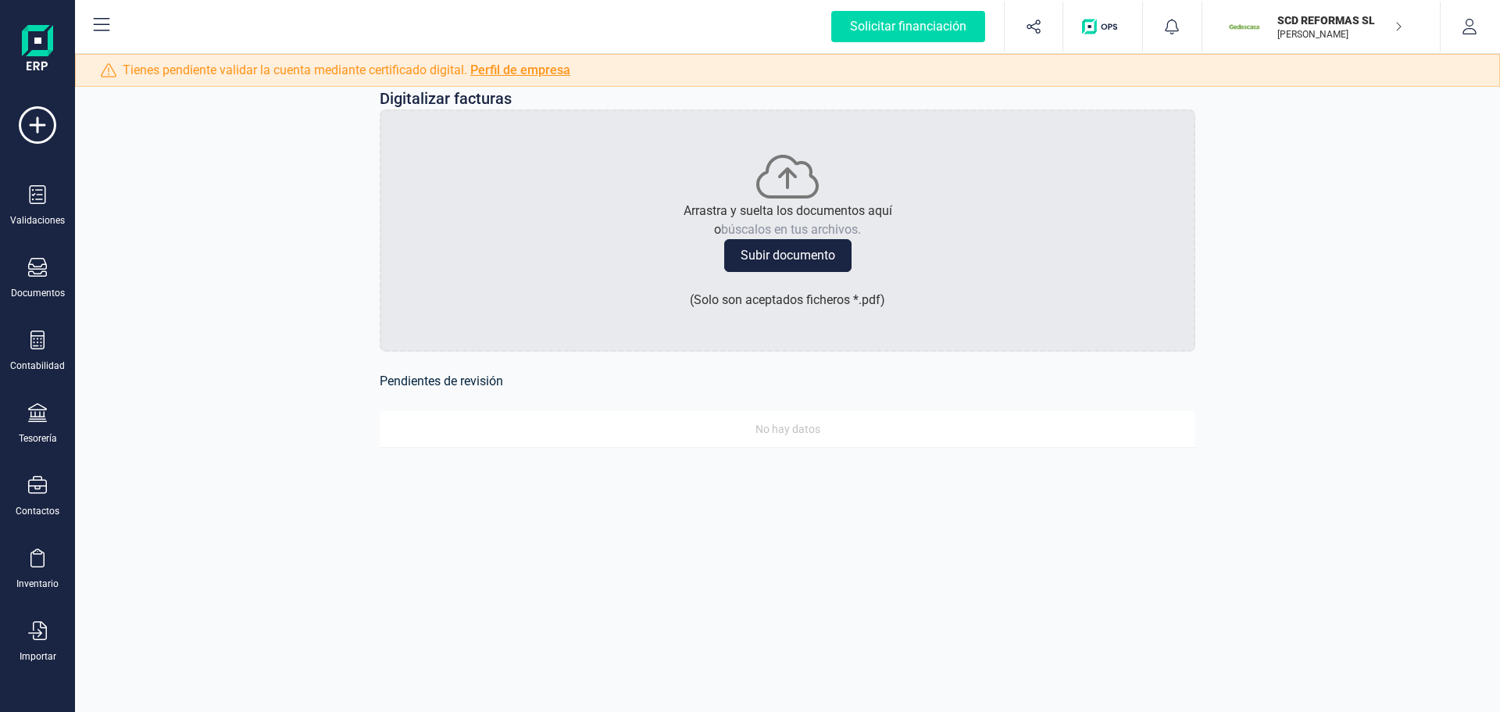
click at [1366, 34] on p "[PERSON_NAME]" at bounding box center [1339, 34] width 125 height 12
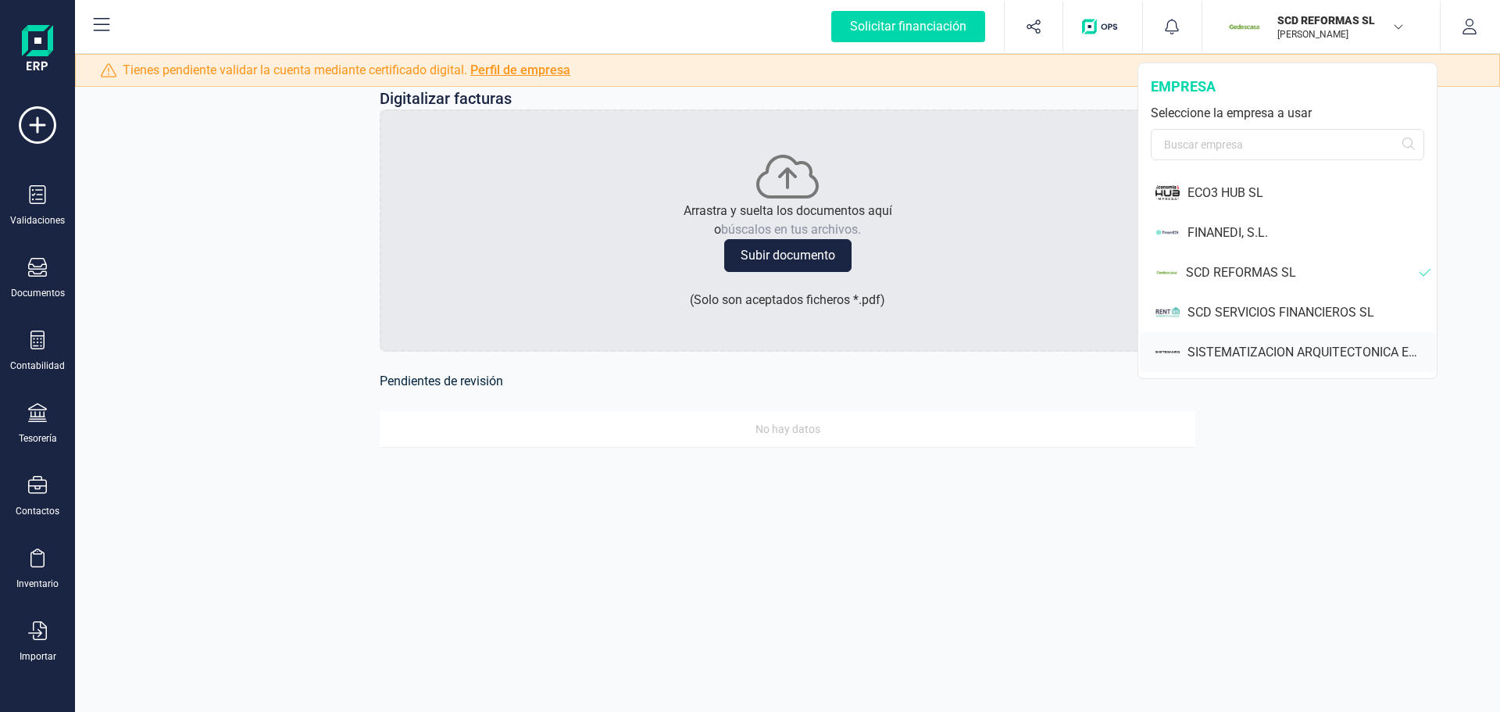
click at [1291, 341] on div "SISTEMATIZACION ARQUITECTONICA EN REFORMAS SL" at bounding box center [1288, 352] width 297 height 40
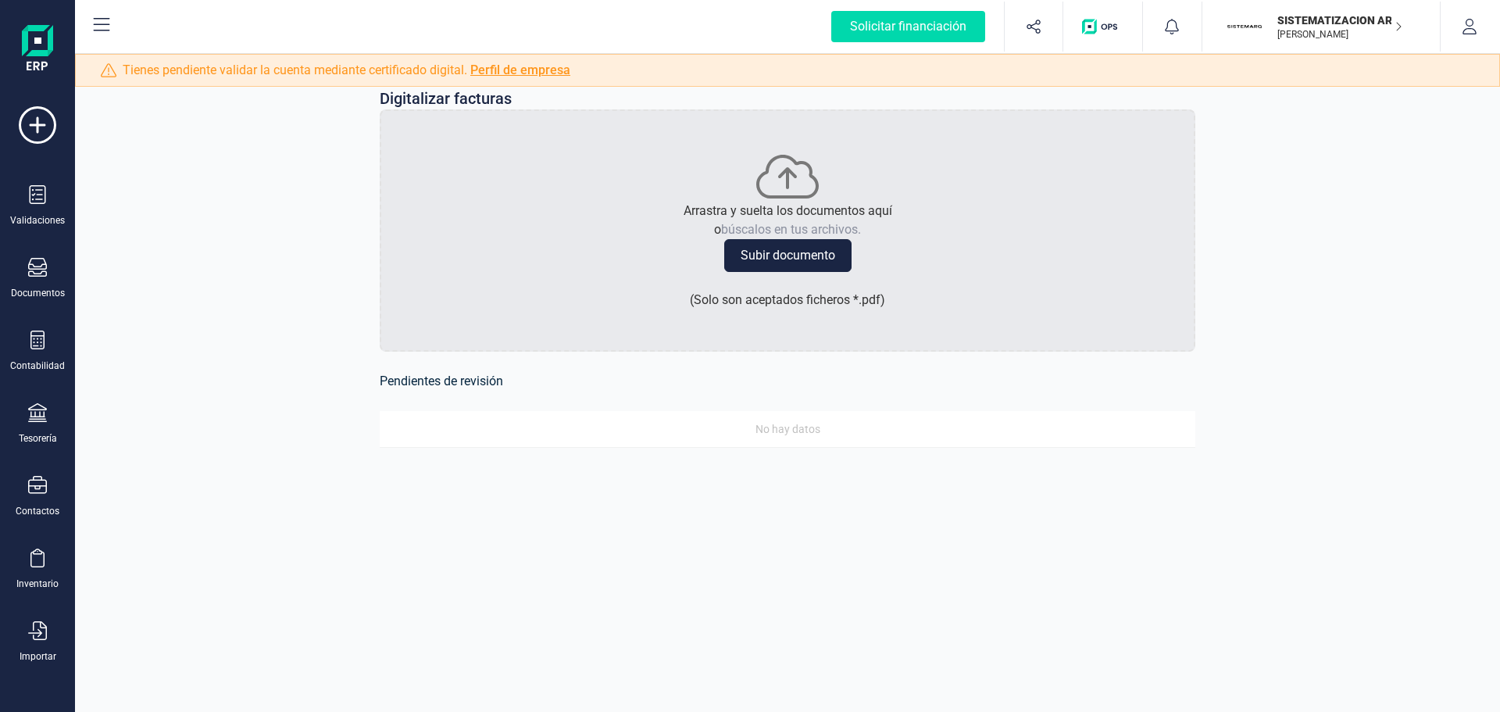
click at [1368, 31] on p "[PERSON_NAME]" at bounding box center [1339, 34] width 125 height 12
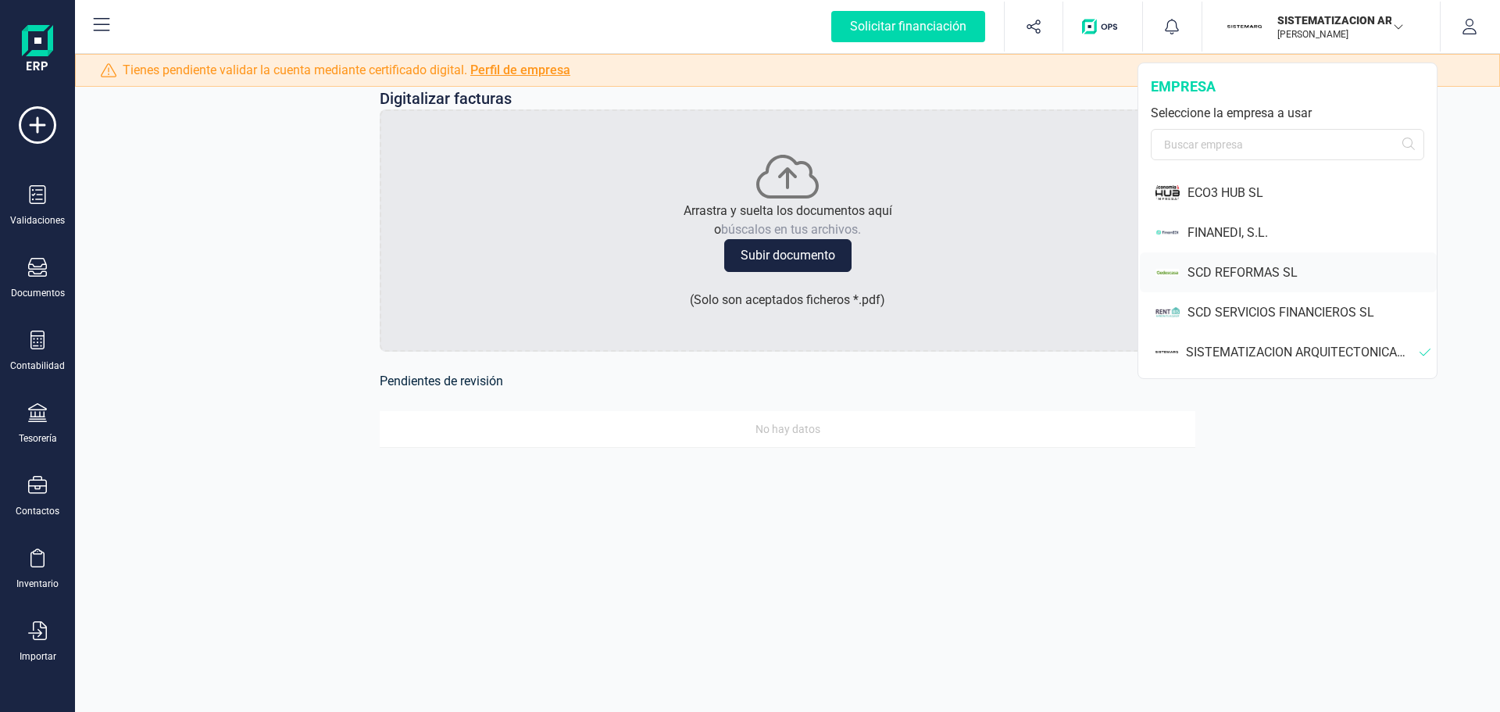
click at [1267, 274] on div "SCD REFORMAS SL" at bounding box center [1311, 272] width 249 height 19
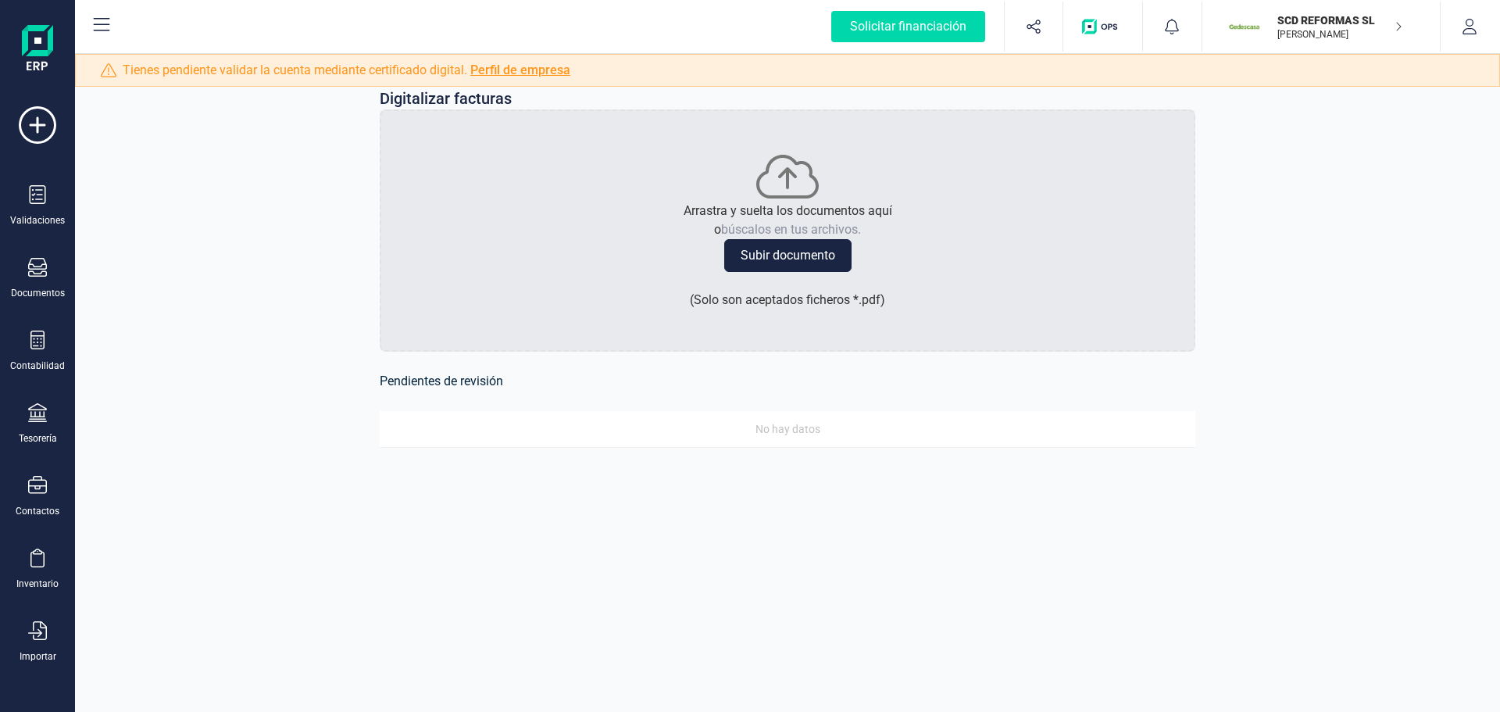
click at [1349, 30] on p "[PERSON_NAME]" at bounding box center [1339, 34] width 125 height 12
click at [1283, 459] on div "Digitalizar facturas Arrastra y suelta los documentos aquí o búscalos en tus ar…" at bounding box center [787, 277] width 1425 height 454
click at [1311, 33] on p "[PERSON_NAME]" at bounding box center [1339, 34] width 125 height 12
click at [1237, 426] on div "Digitalizar facturas Arrastra y suelta los documentos aquí o búscalos en tus ar…" at bounding box center [787, 277] width 1425 height 454
